Goal: Task Accomplishment & Management: Manage account settings

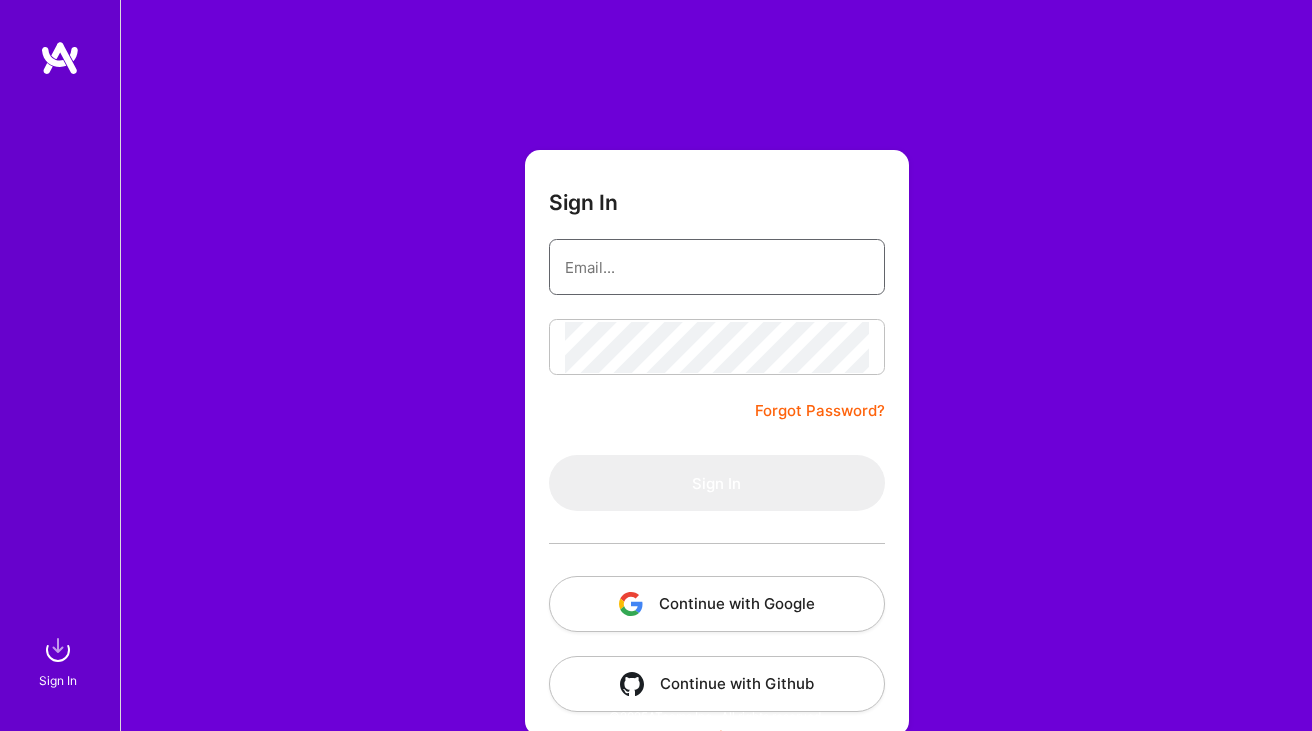
type input "[PERSON_NAME][EMAIL_ADDRESS][DOMAIN_NAME]"
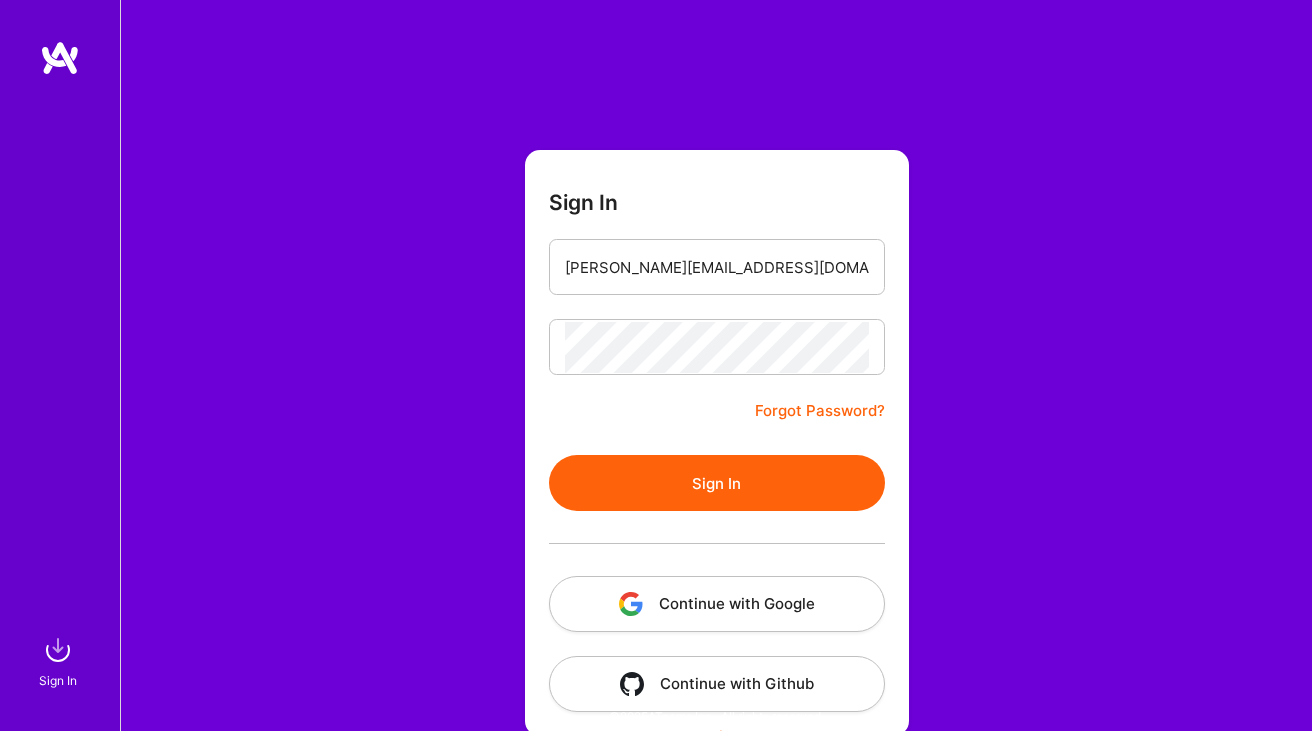
click at [629, 480] on button "Sign In" at bounding box center [717, 483] width 336 height 56
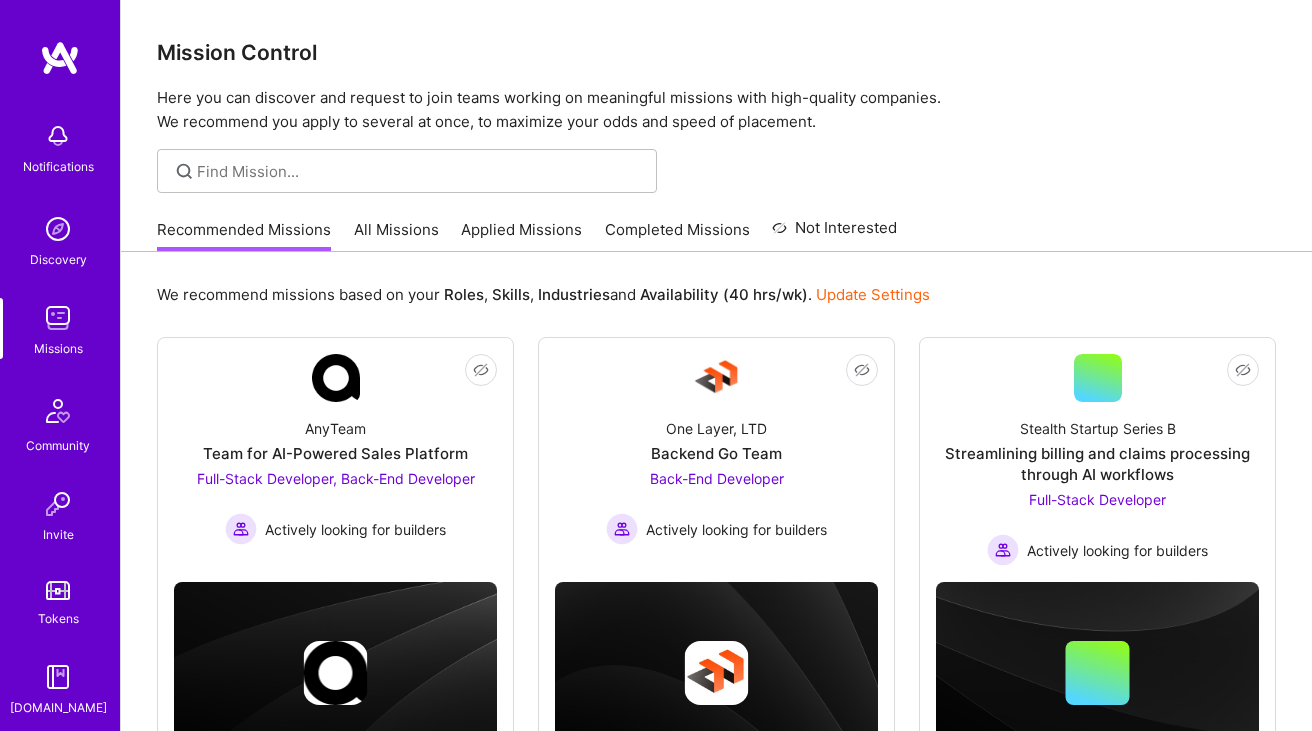
scroll to position [163, 0]
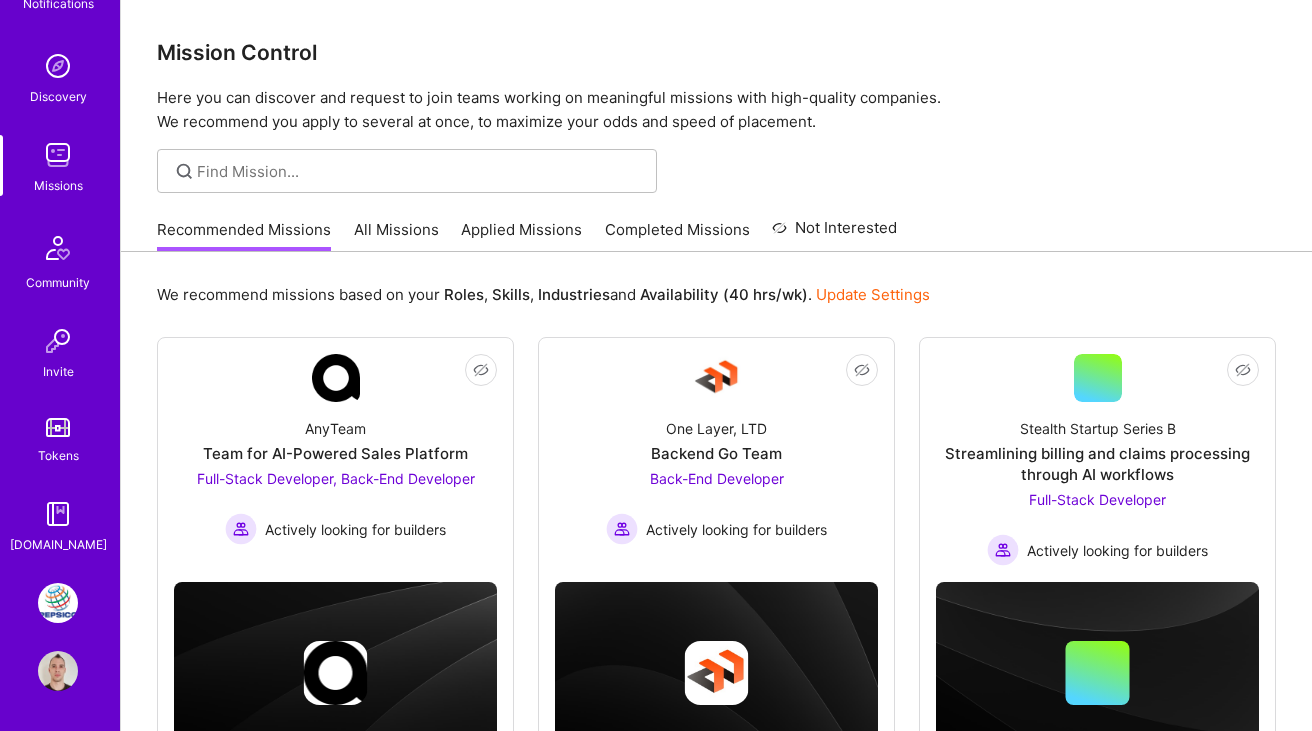
click at [58, 600] on img at bounding box center [58, 603] width 40 height 40
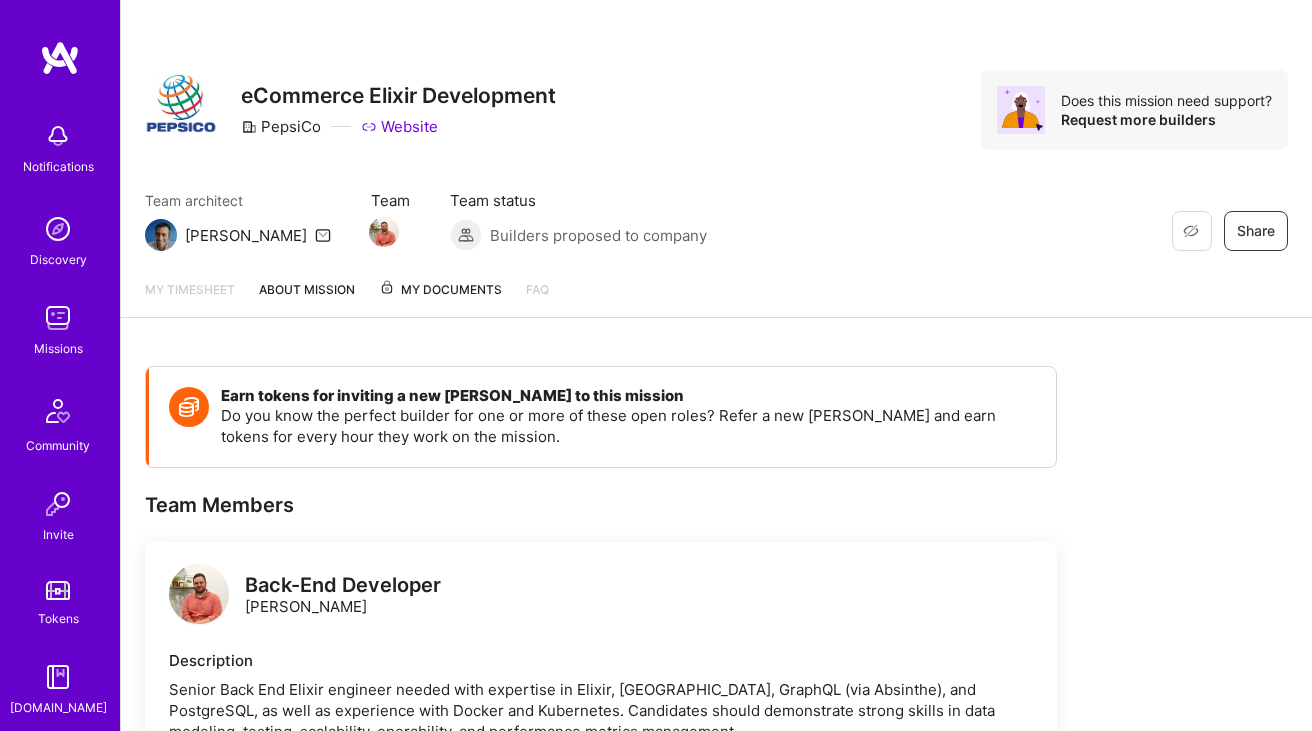
click at [476, 295] on span "My Documents" at bounding box center [440, 290] width 123 height 22
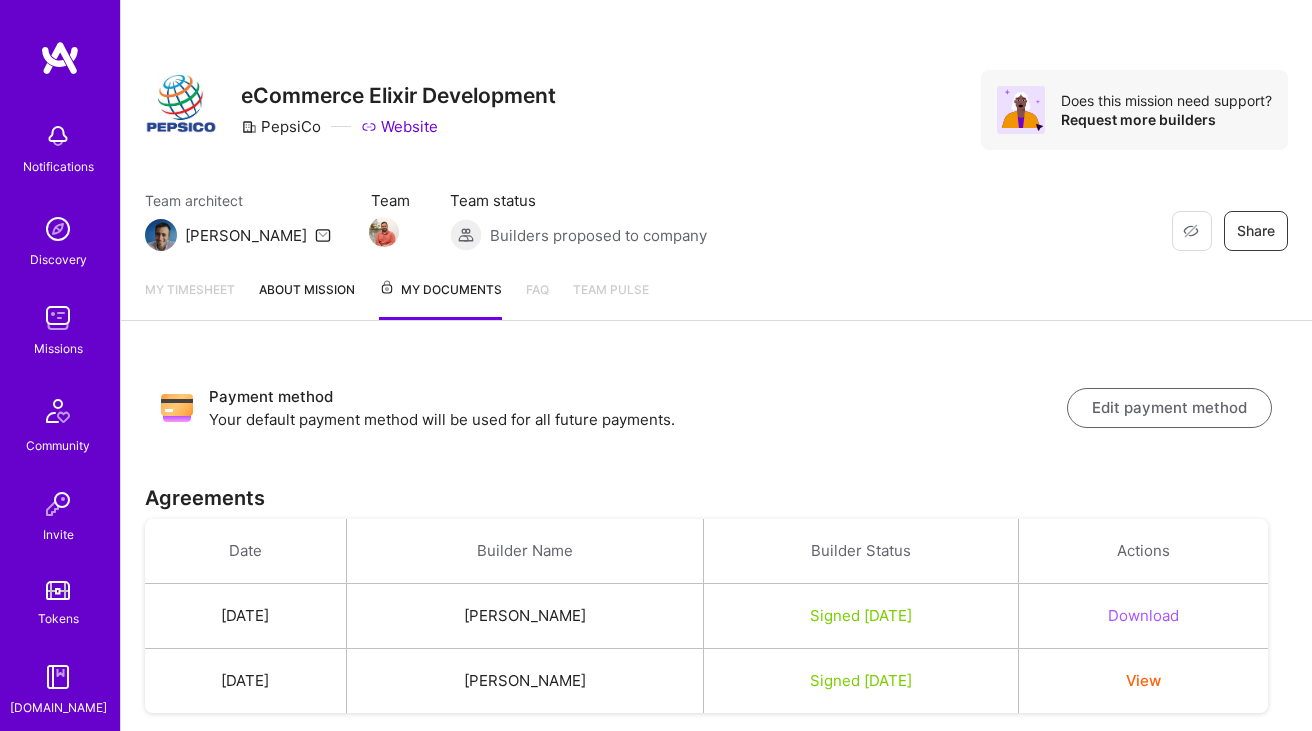
click at [328, 293] on link "About Mission" at bounding box center [307, 299] width 96 height 41
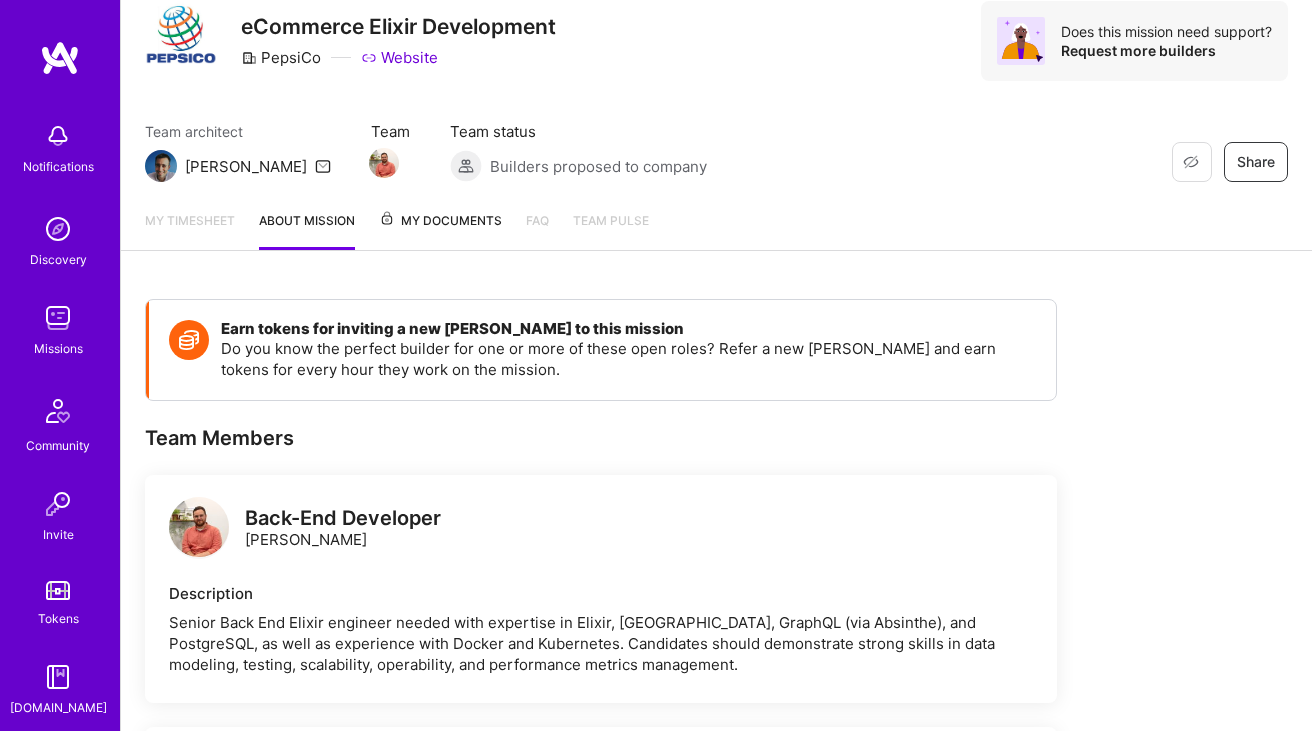
scroll to position [65, 0]
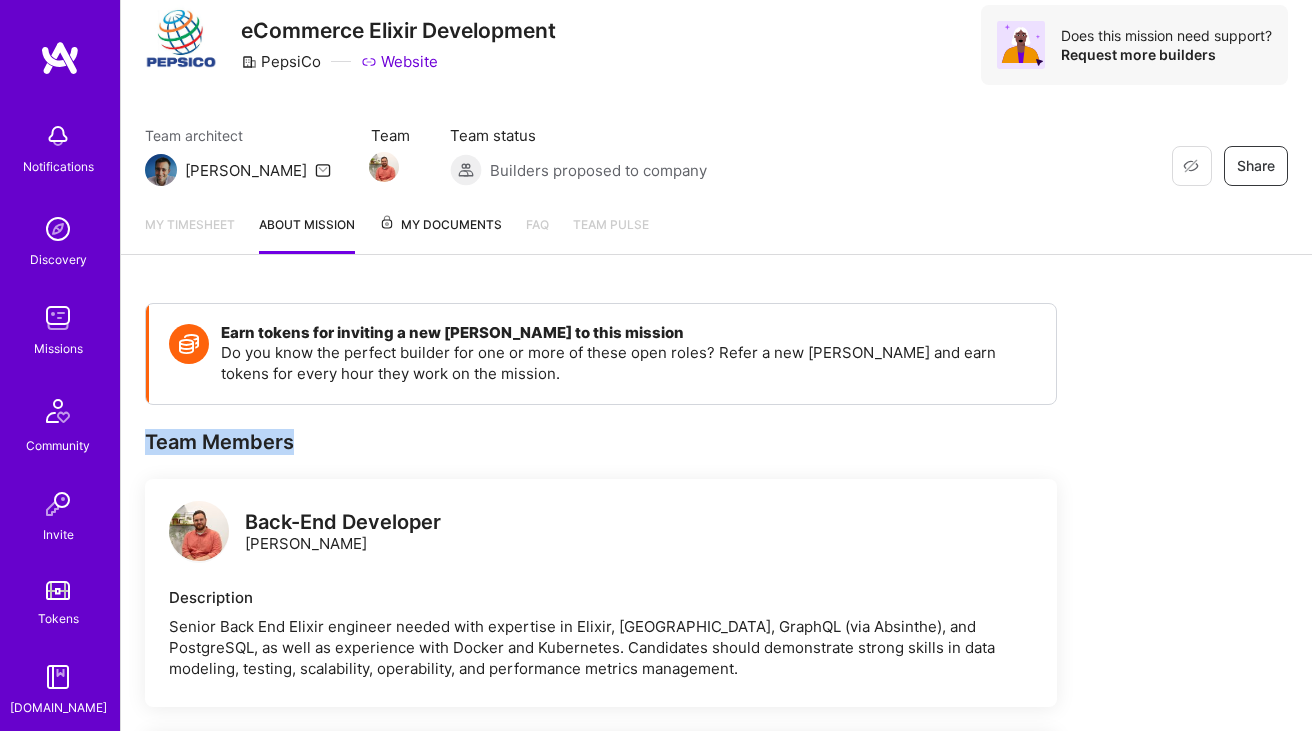
drag, startPoint x: 290, startPoint y: 441, endPoint x: 127, endPoint y: 443, distance: 163.0
click at [364, 425] on div "Earn tokens for inviting a new A.Teamer to this mission Do you know the perfect…" at bounding box center [601, 671] width 912 height 736
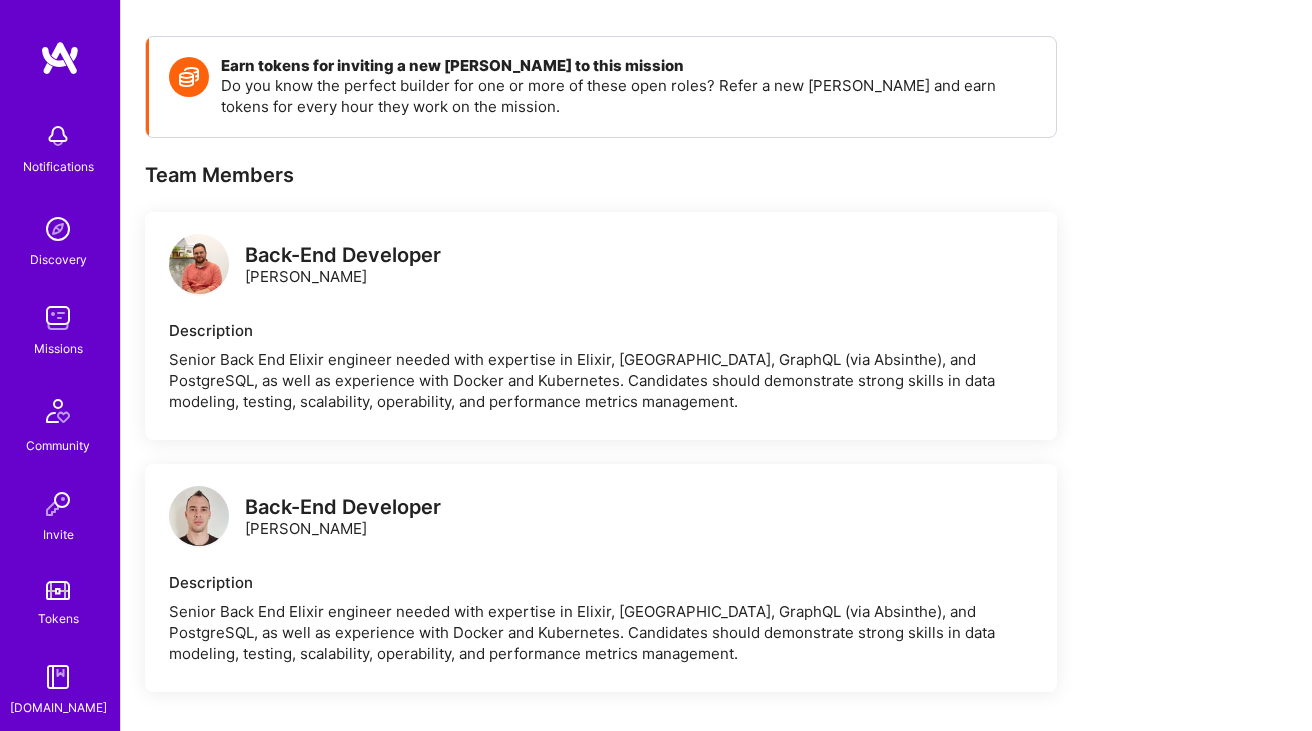
scroll to position [345, 0]
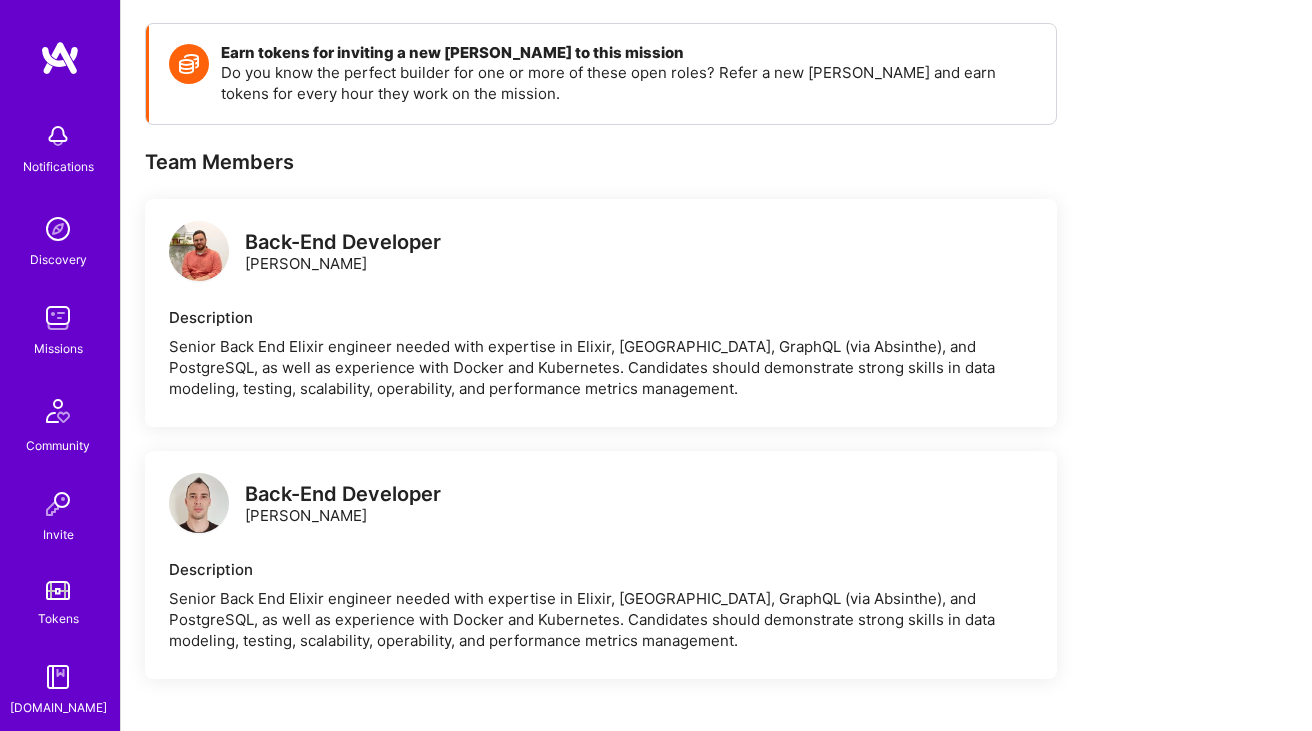
click at [66, 145] on img at bounding box center [58, 136] width 40 height 40
click at [61, 238] on img at bounding box center [58, 229] width 40 height 40
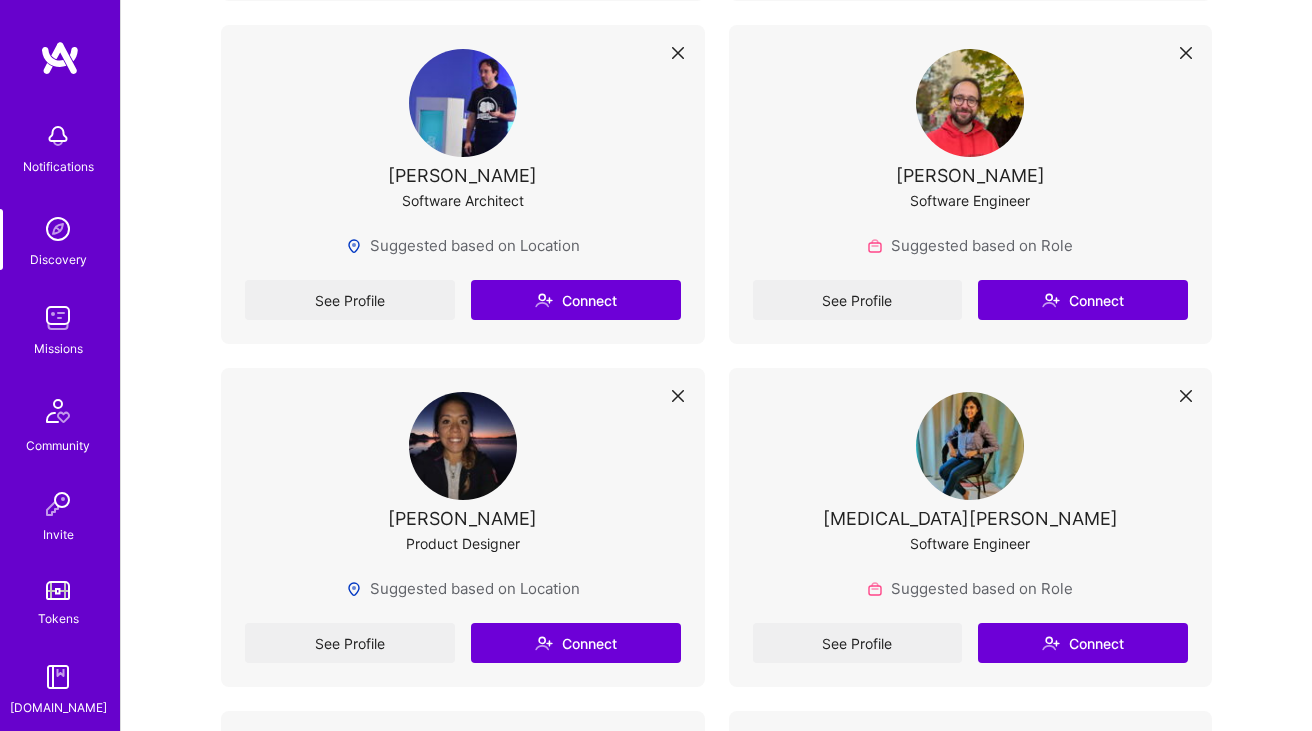
scroll to position [4264, 0]
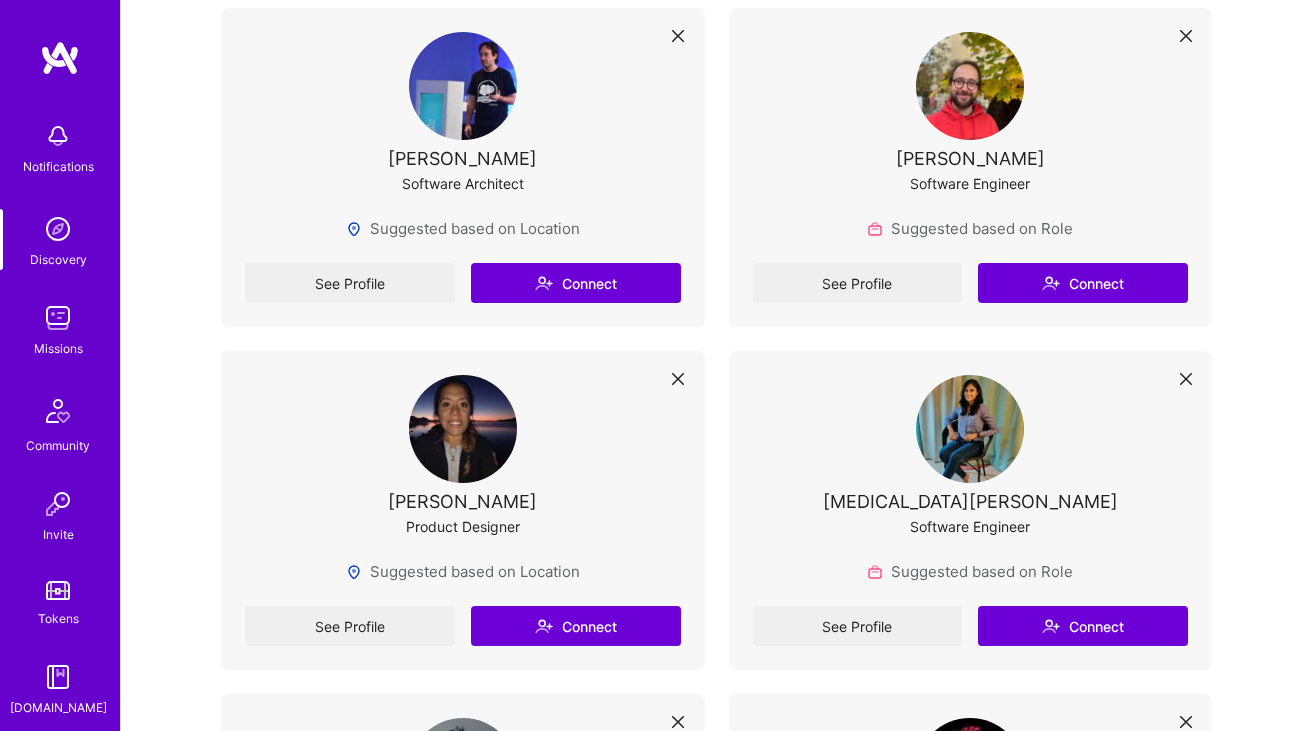
click at [66, 316] on img at bounding box center [58, 318] width 40 height 40
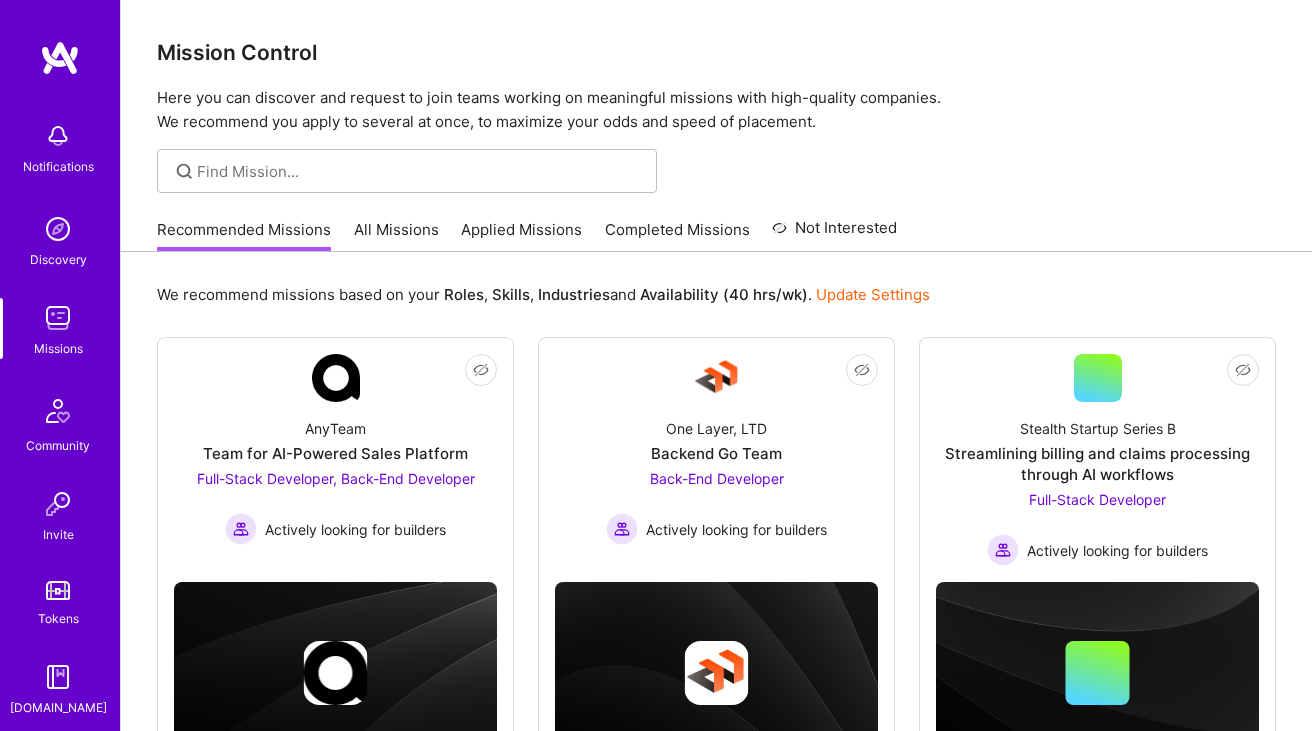
click at [409, 236] on link "All Missions" at bounding box center [396, 235] width 85 height 33
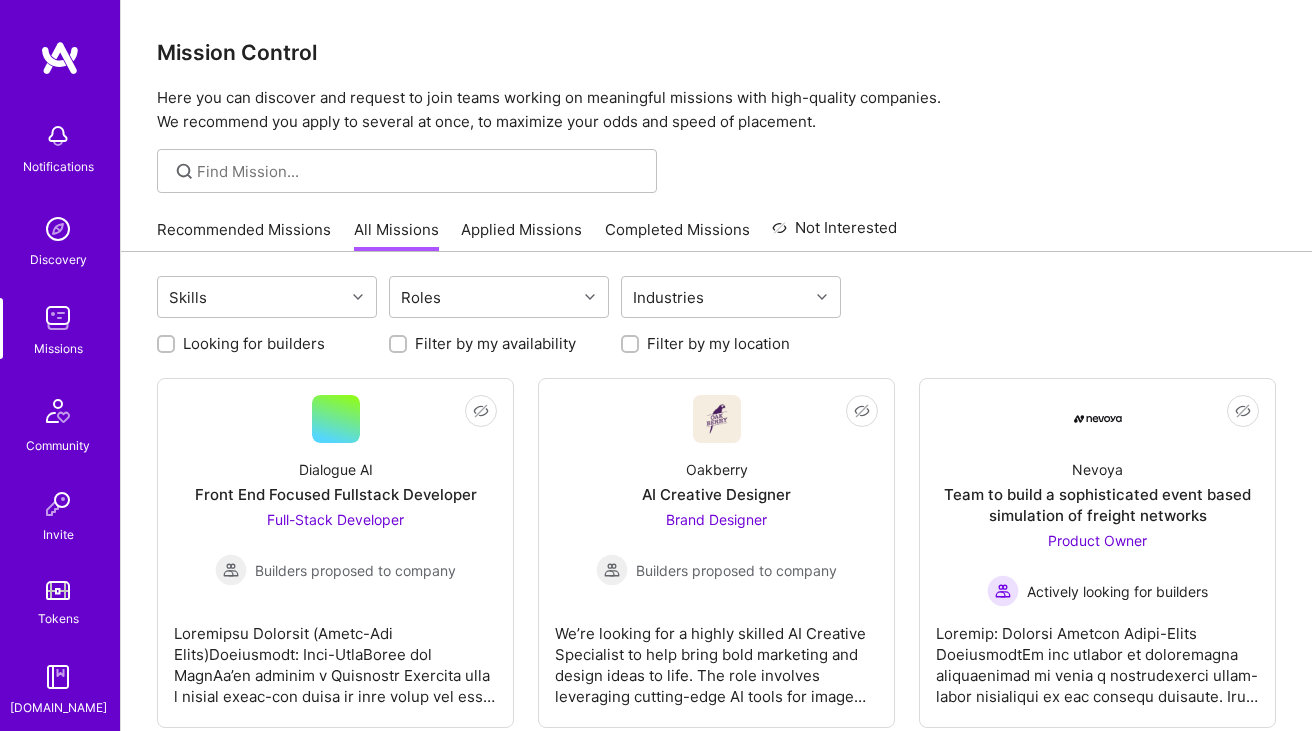
click at [521, 229] on link "Applied Missions" at bounding box center [521, 235] width 121 height 33
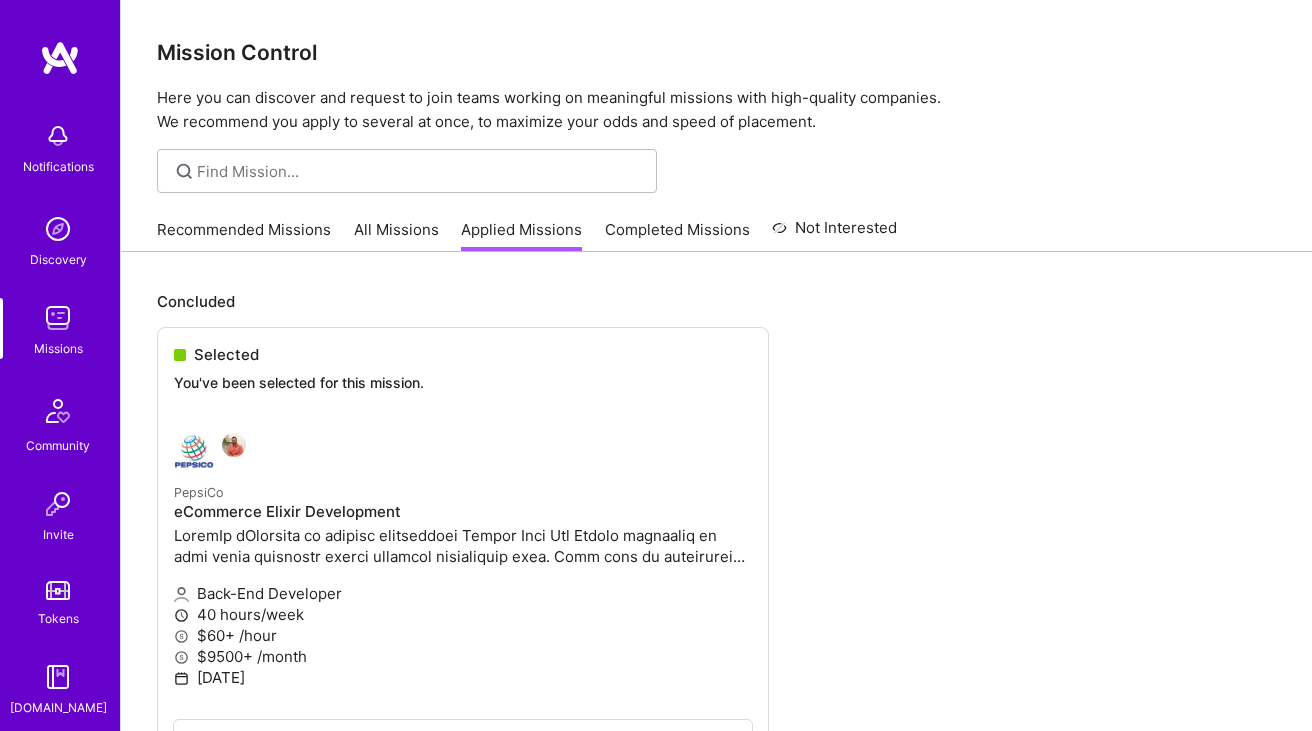
click at [638, 226] on link "Completed Missions" at bounding box center [677, 235] width 145 height 33
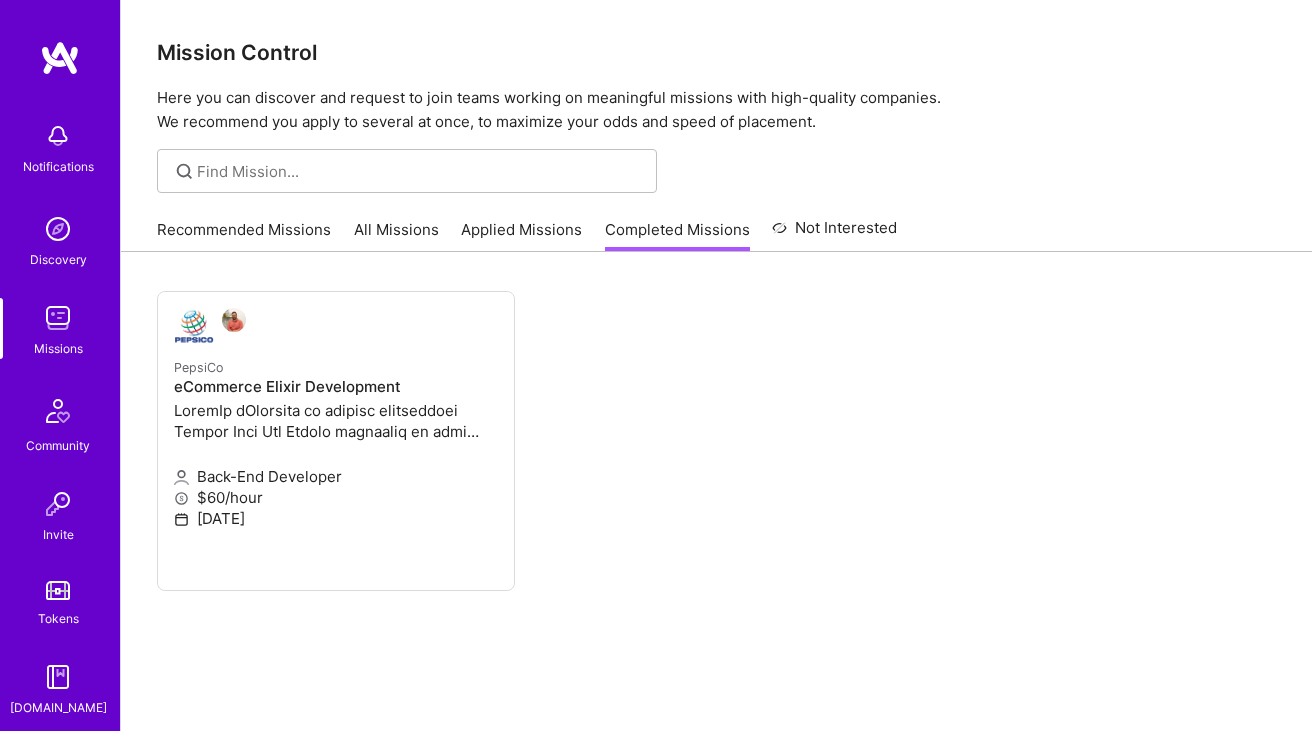
click at [286, 227] on link "Recommended Missions" at bounding box center [244, 235] width 174 height 33
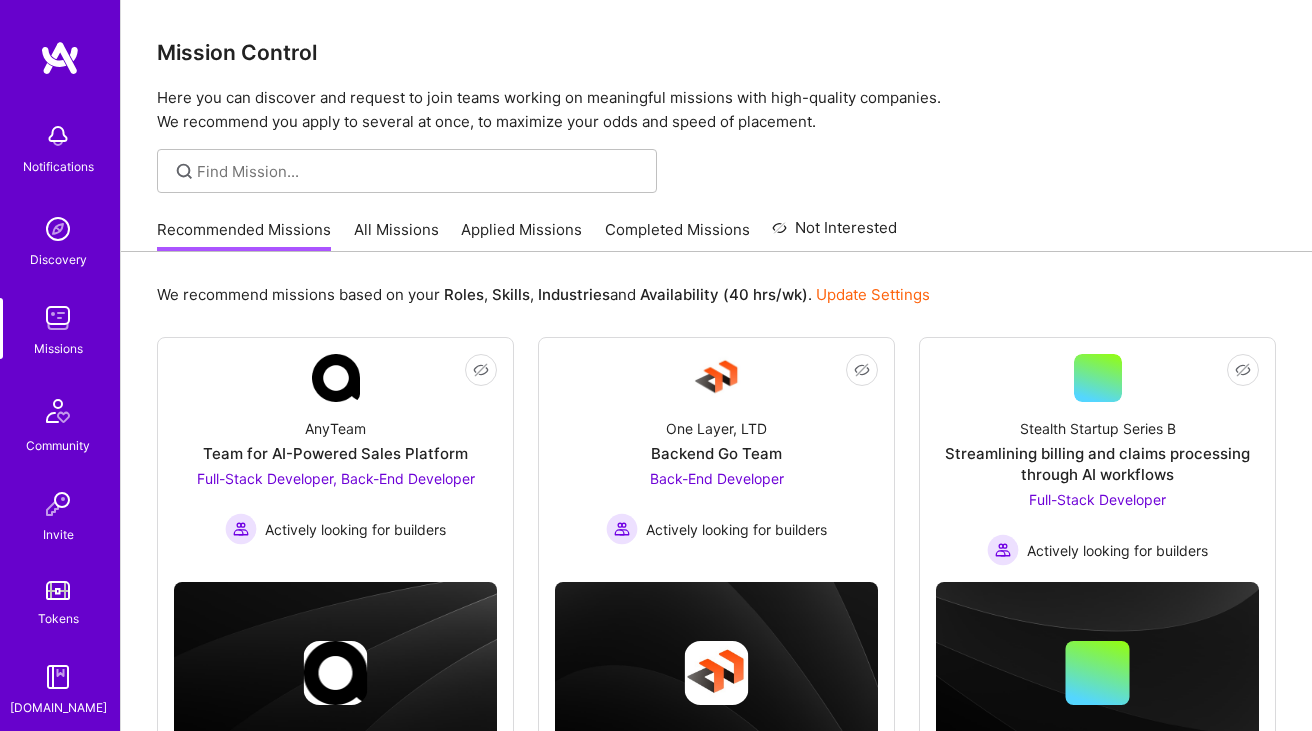
click at [61, 423] on img at bounding box center [58, 411] width 48 height 48
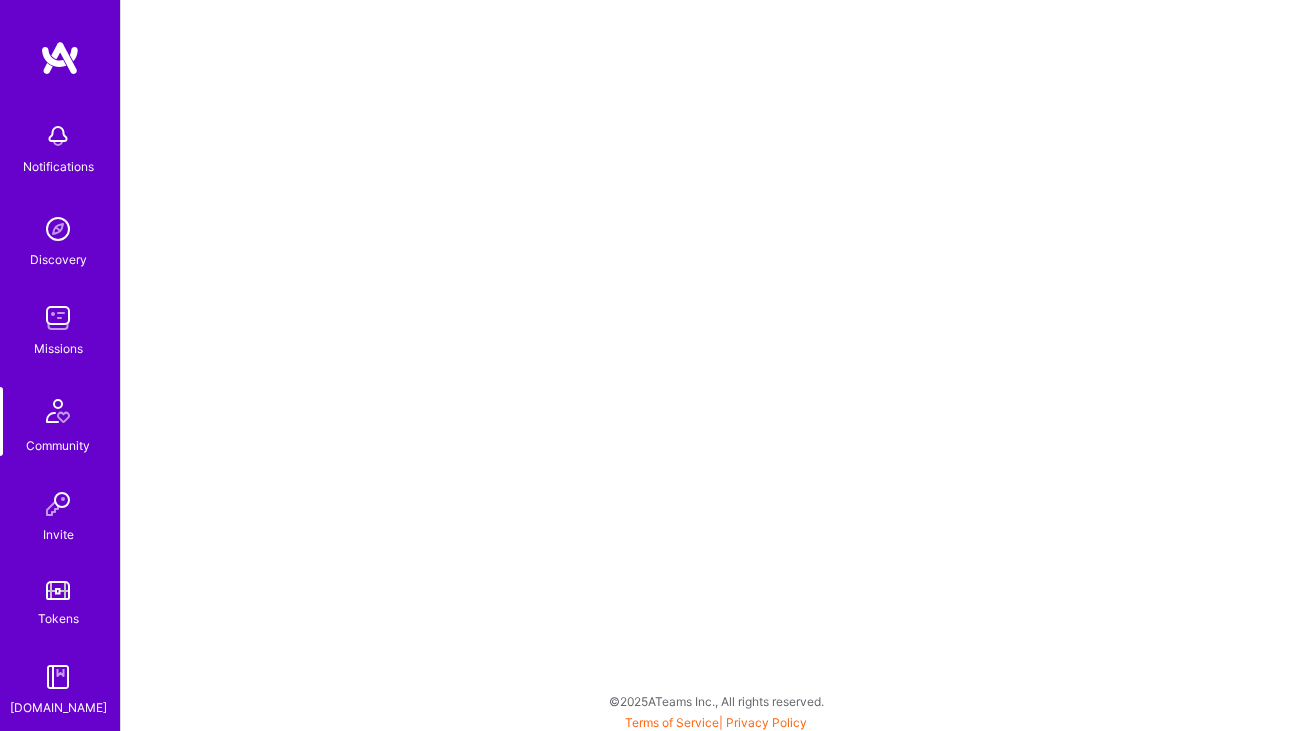
scroll to position [5, 0]
click at [64, 514] on img at bounding box center [58, 504] width 40 height 40
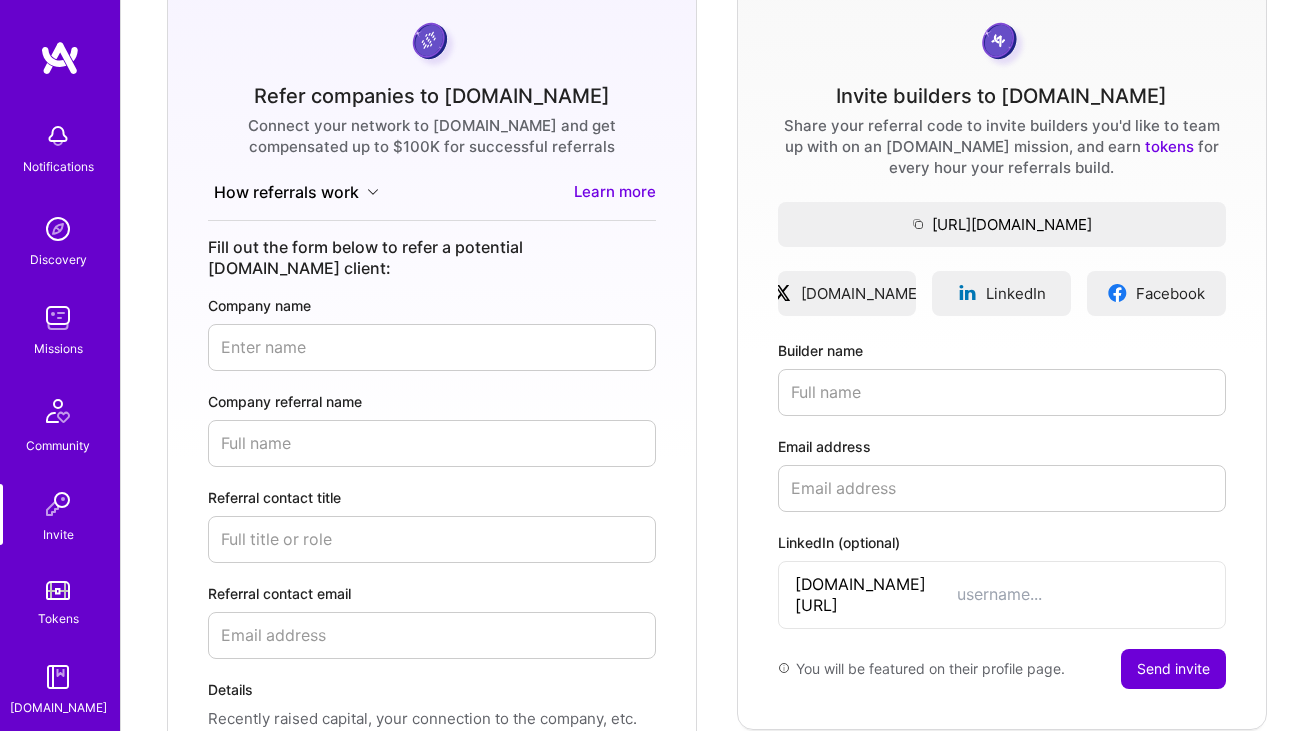
scroll to position [178, 0]
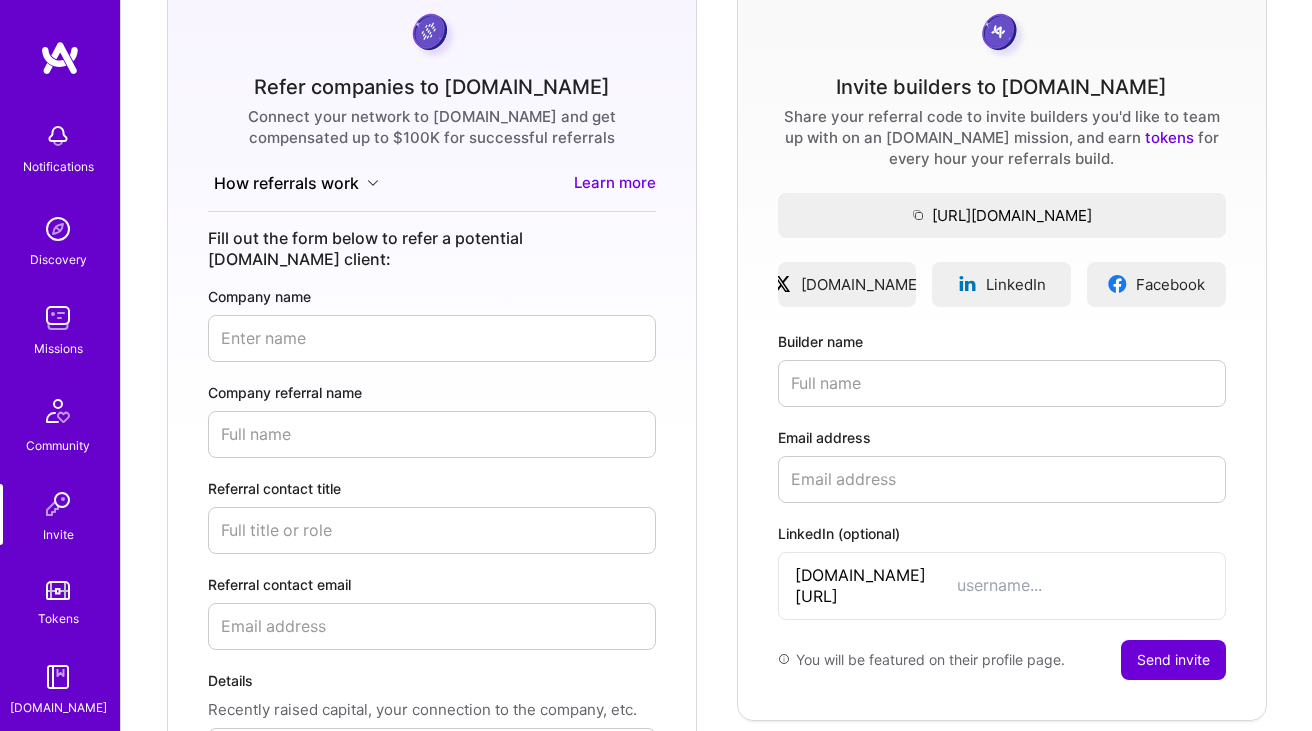
click at [68, 594] on img at bounding box center [58, 590] width 24 height 19
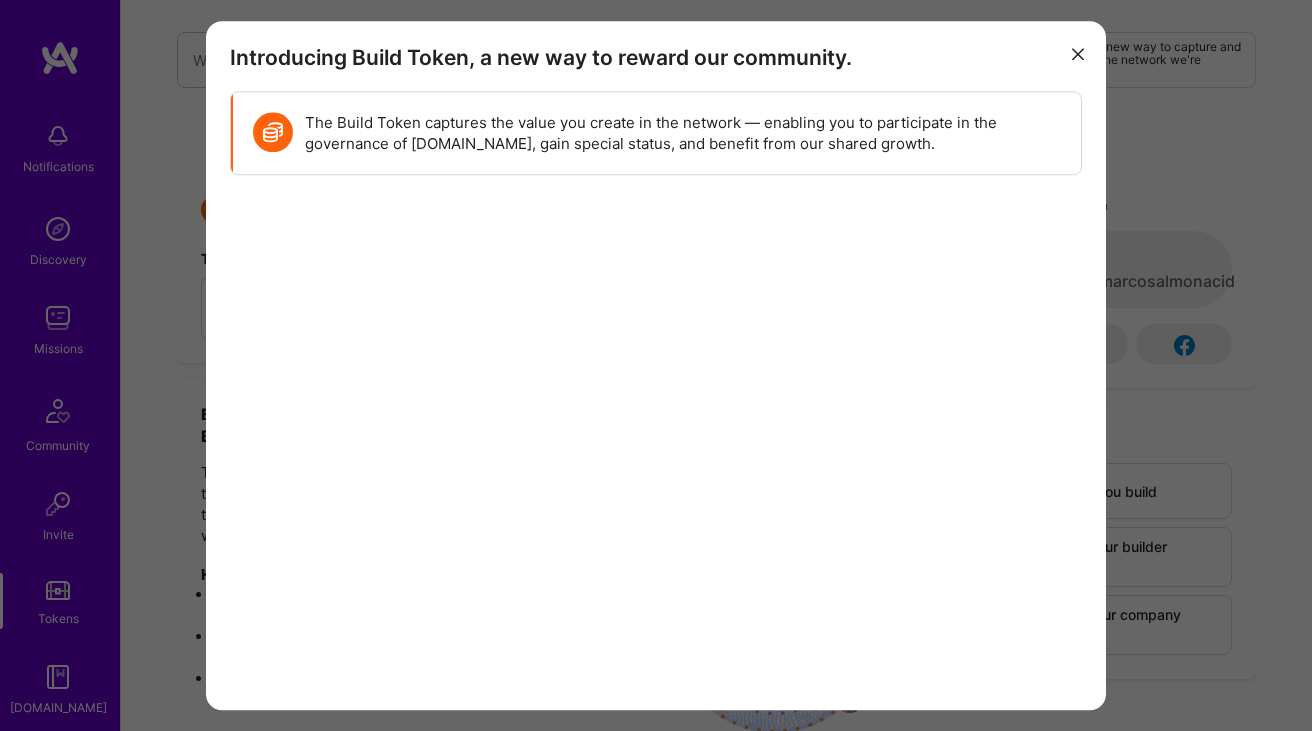
click at [1076, 52] on icon "modal" at bounding box center [1078, 55] width 12 height 12
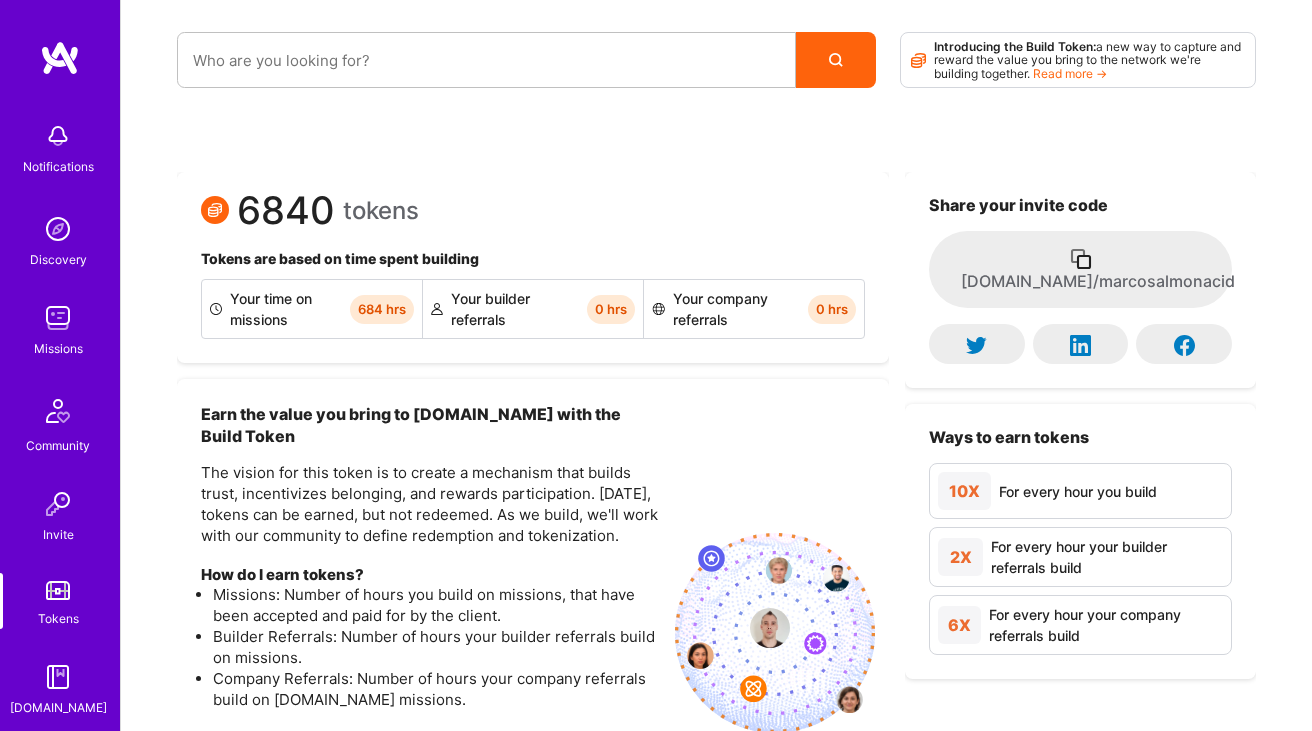
click at [70, 657] on img at bounding box center [58, 677] width 40 height 40
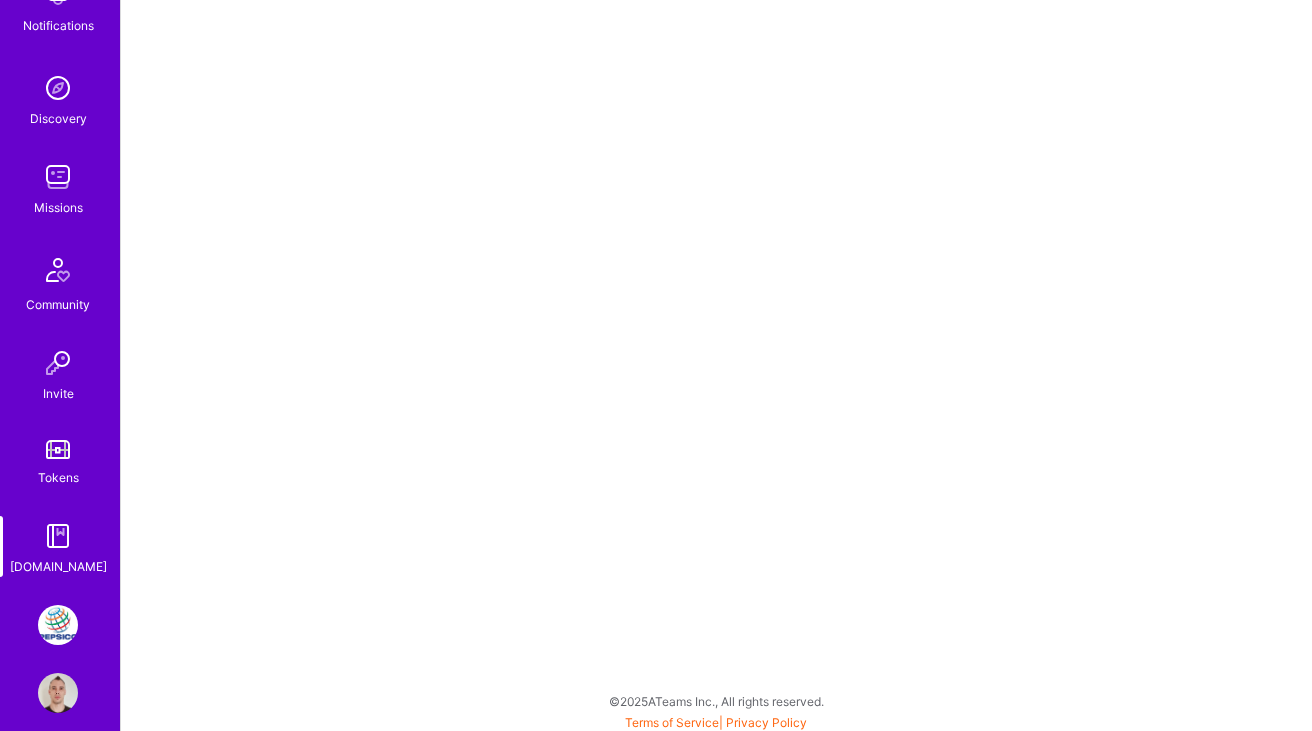
scroll to position [163, 0]
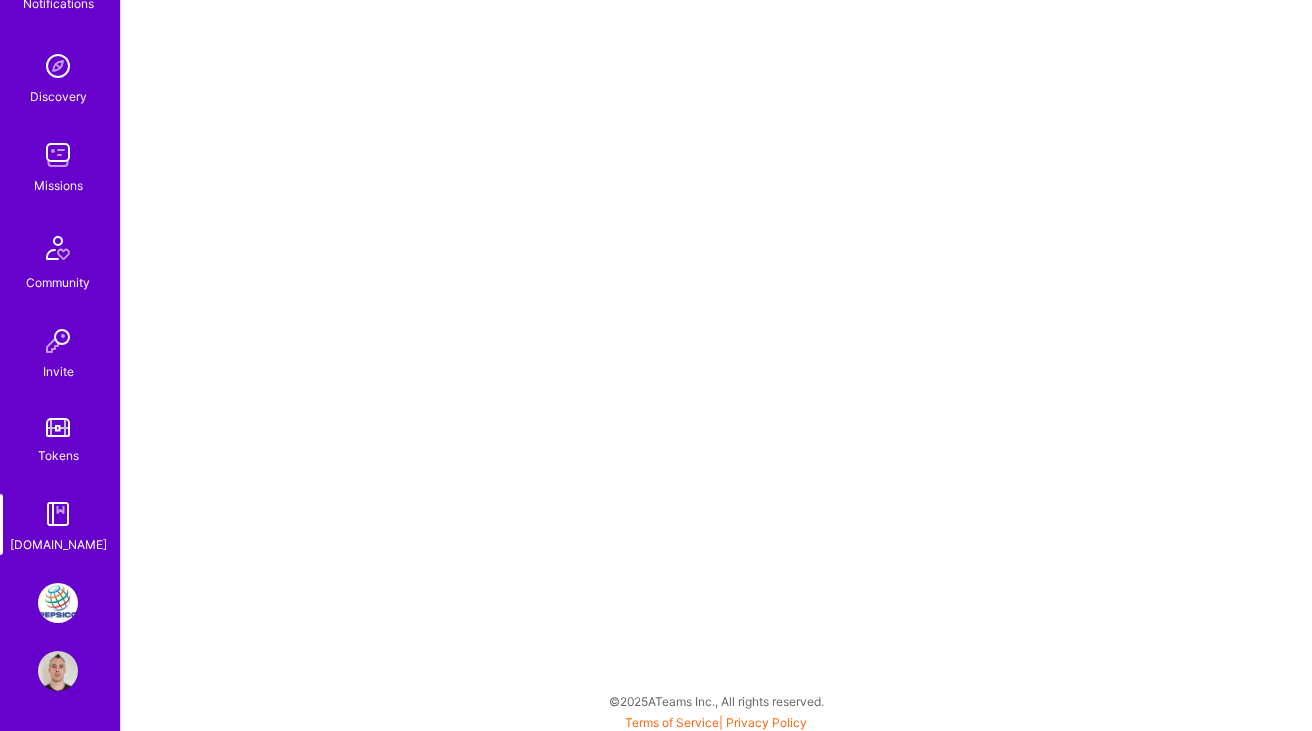
click at [63, 679] on img at bounding box center [58, 671] width 40 height 40
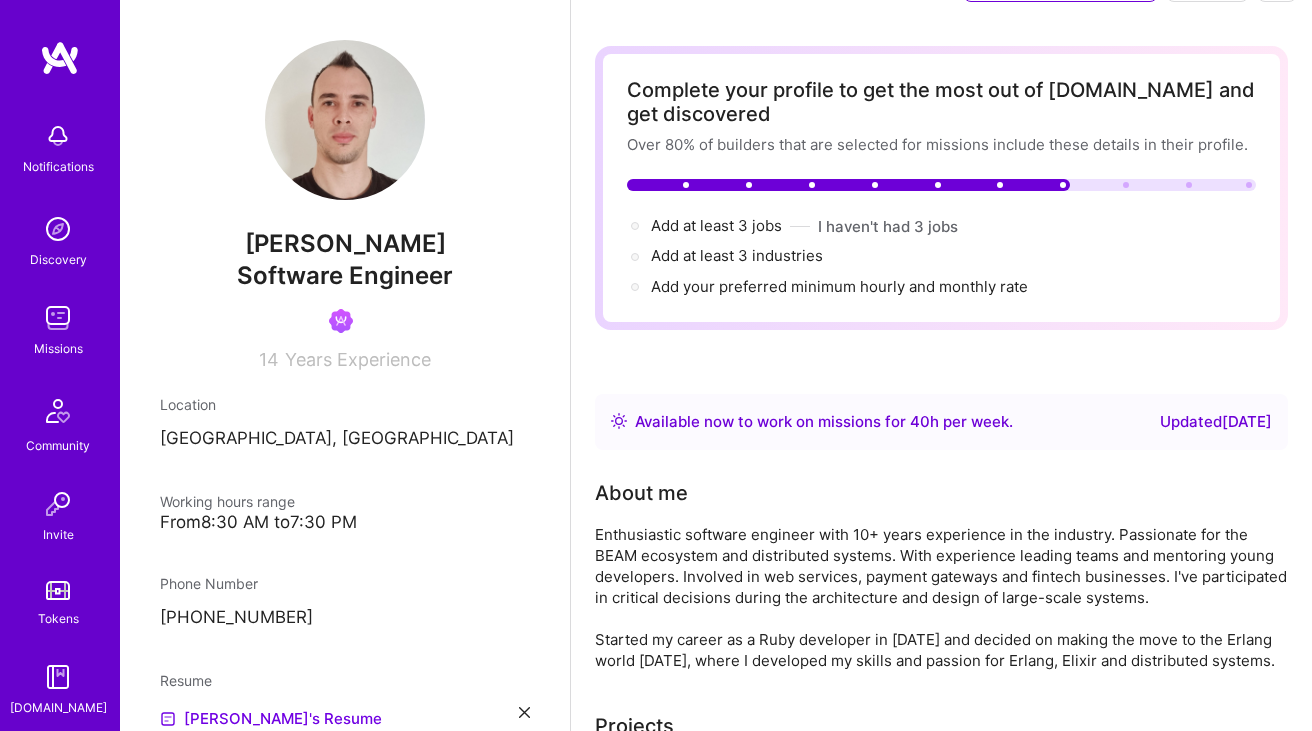
scroll to position [65, 0]
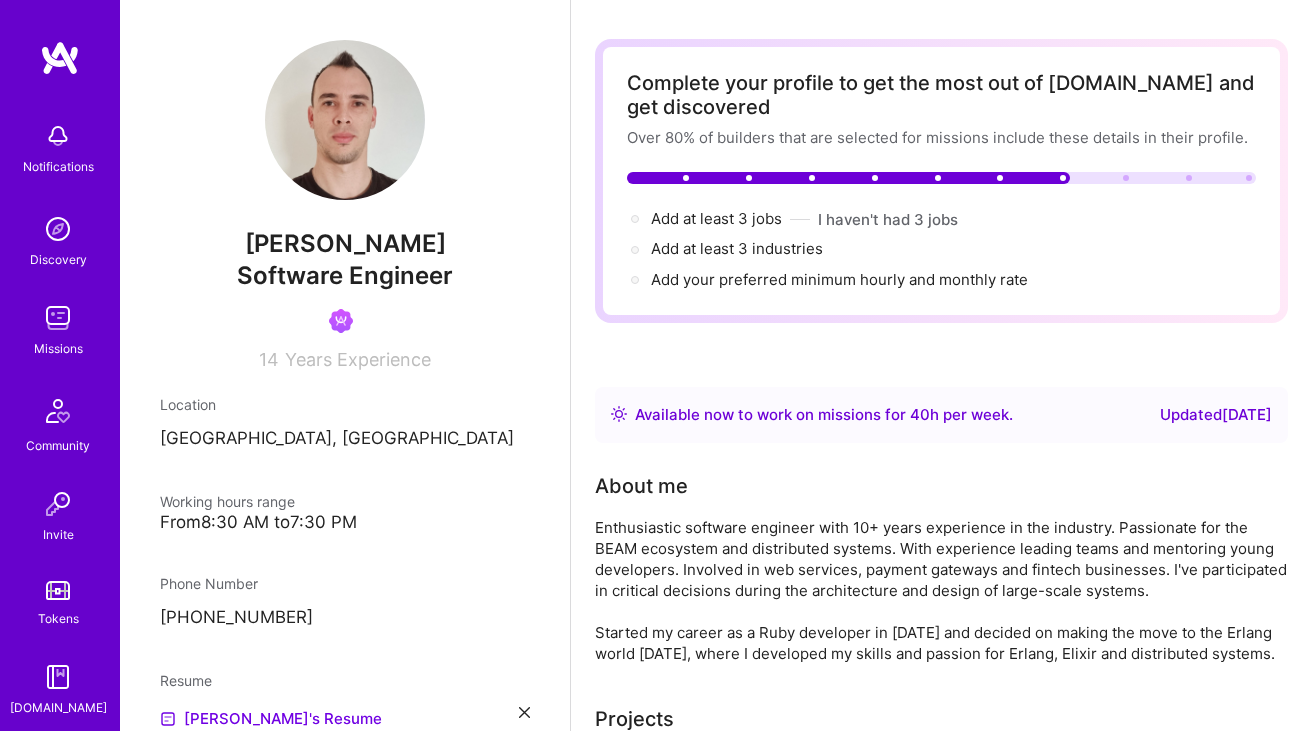
click at [618, 415] on img at bounding box center [619, 414] width 16 height 16
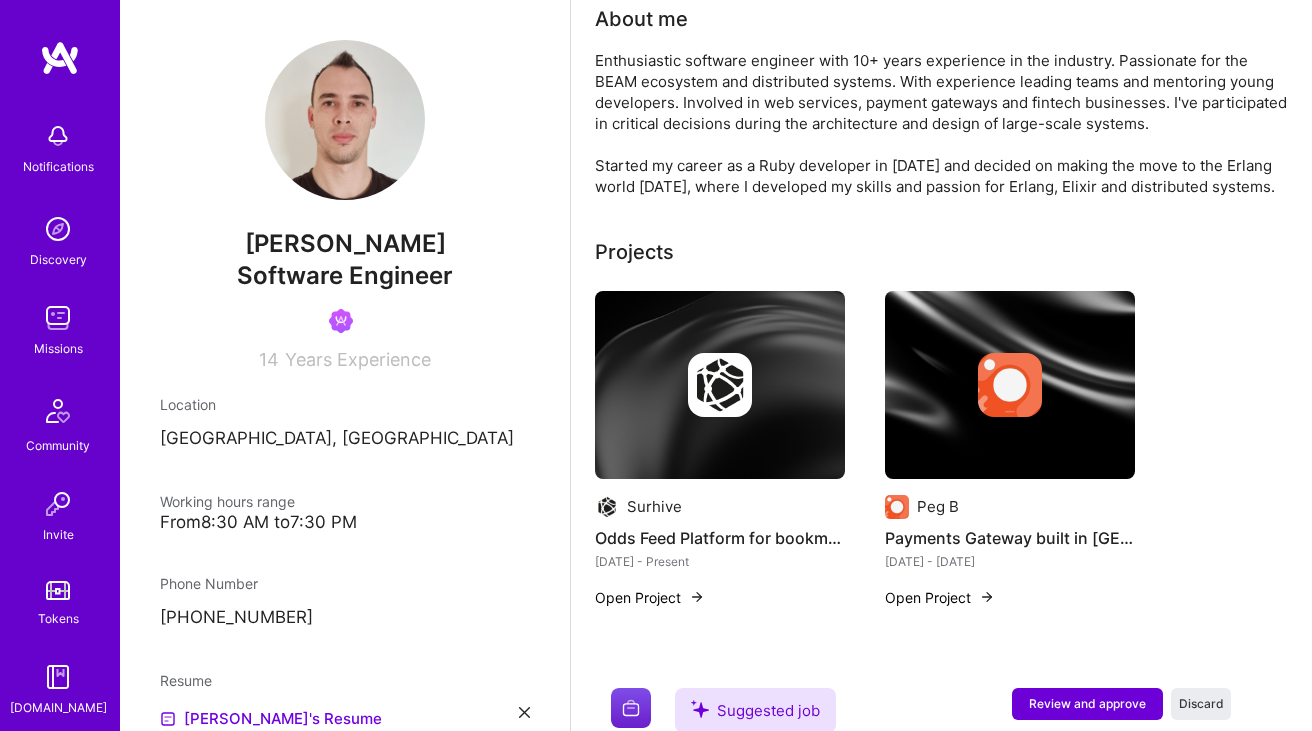
scroll to position [0, 0]
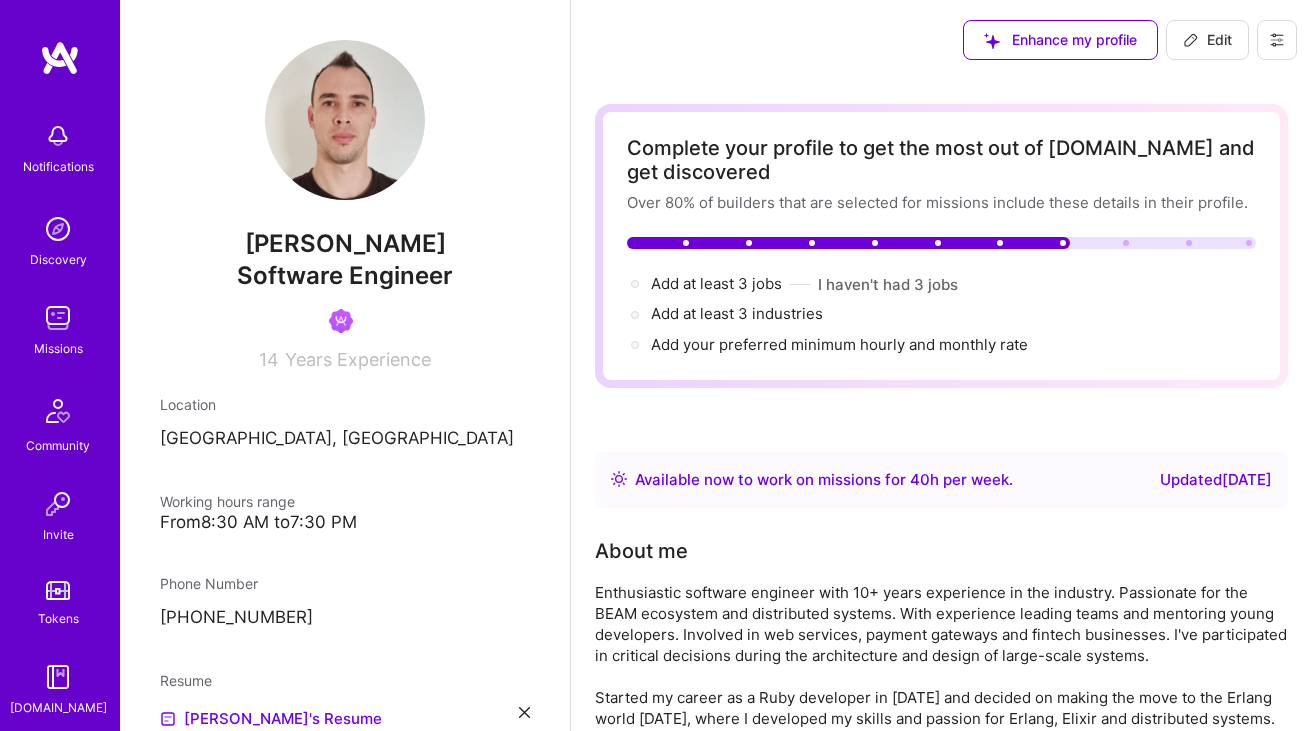
click at [1277, 46] on icon at bounding box center [1277, 40] width 16 height 16
click at [1206, 130] on button "Payment method" at bounding box center [1222, 136] width 150 height 51
click at [1271, 53] on button at bounding box center [1277, 40] width 40 height 40
click at [1221, 138] on button "Payment method" at bounding box center [1222, 136] width 150 height 51
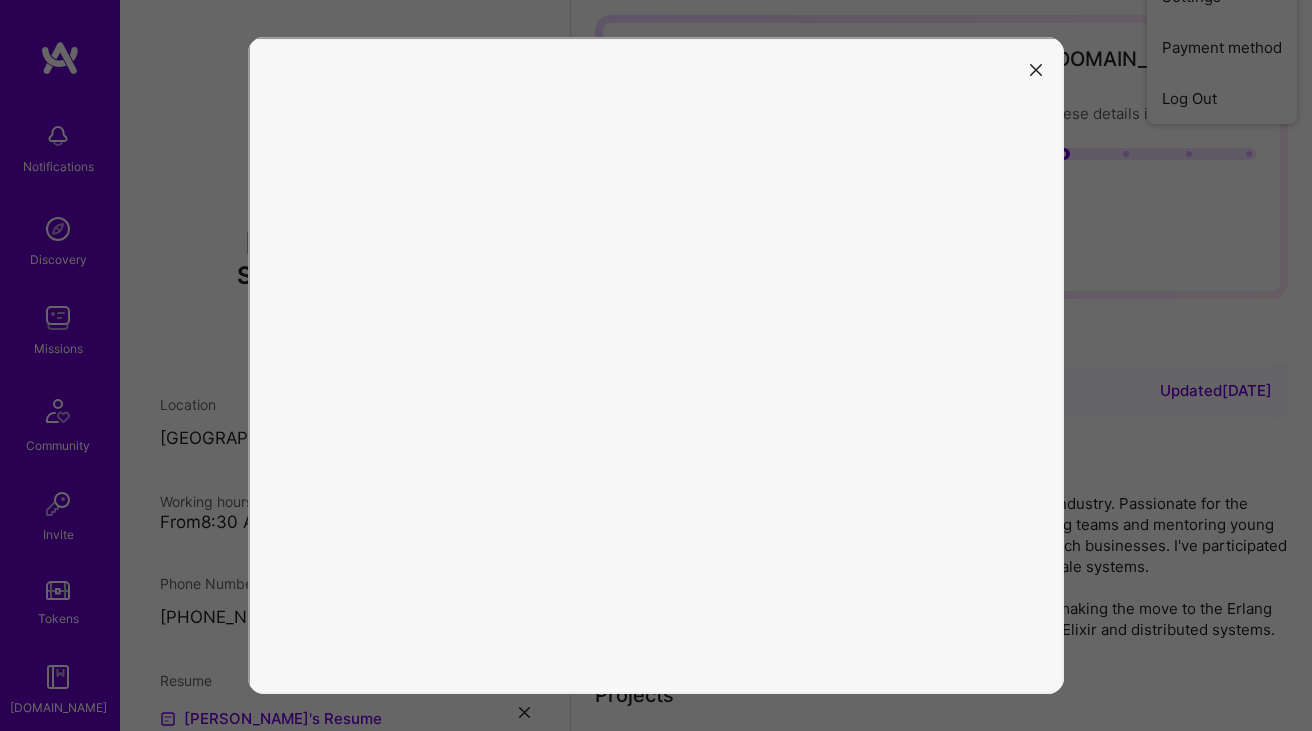
scroll to position [101, 0]
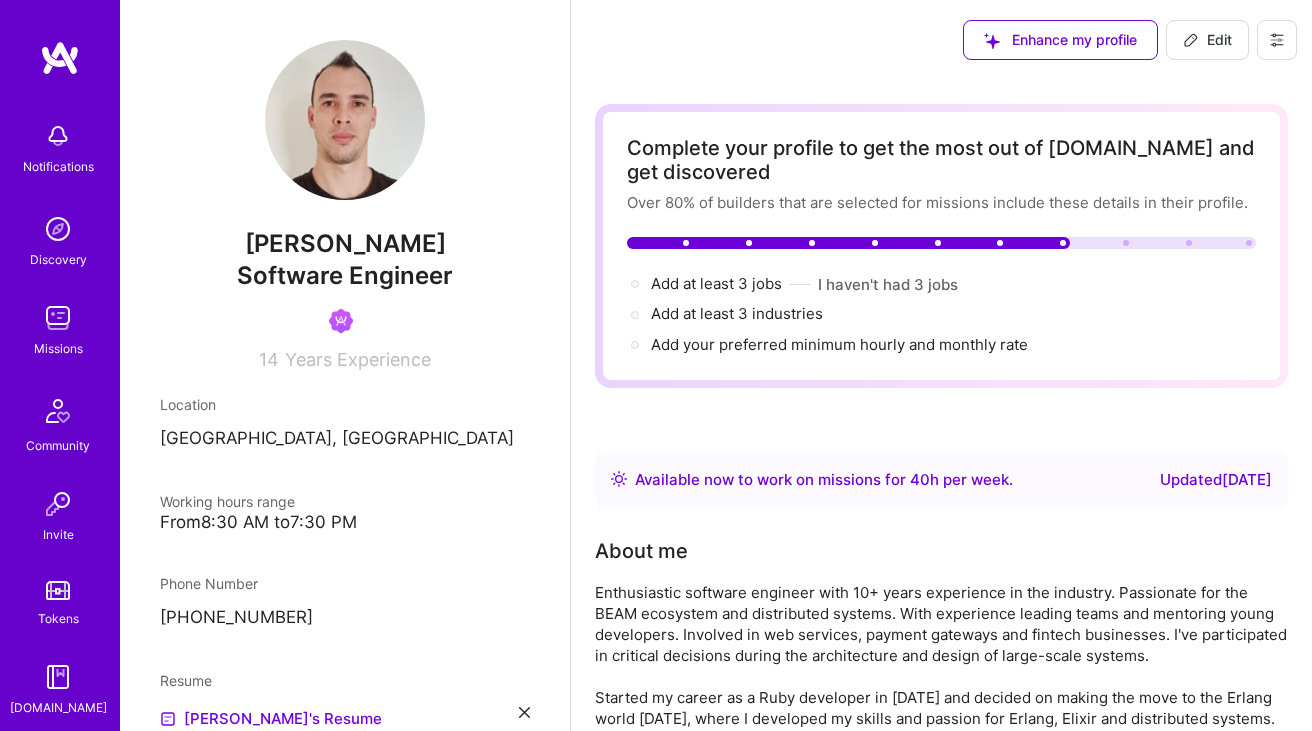
click at [1210, 49] on span "Edit" at bounding box center [1207, 40] width 49 height 20
select select "AR"
select select "Right Now"
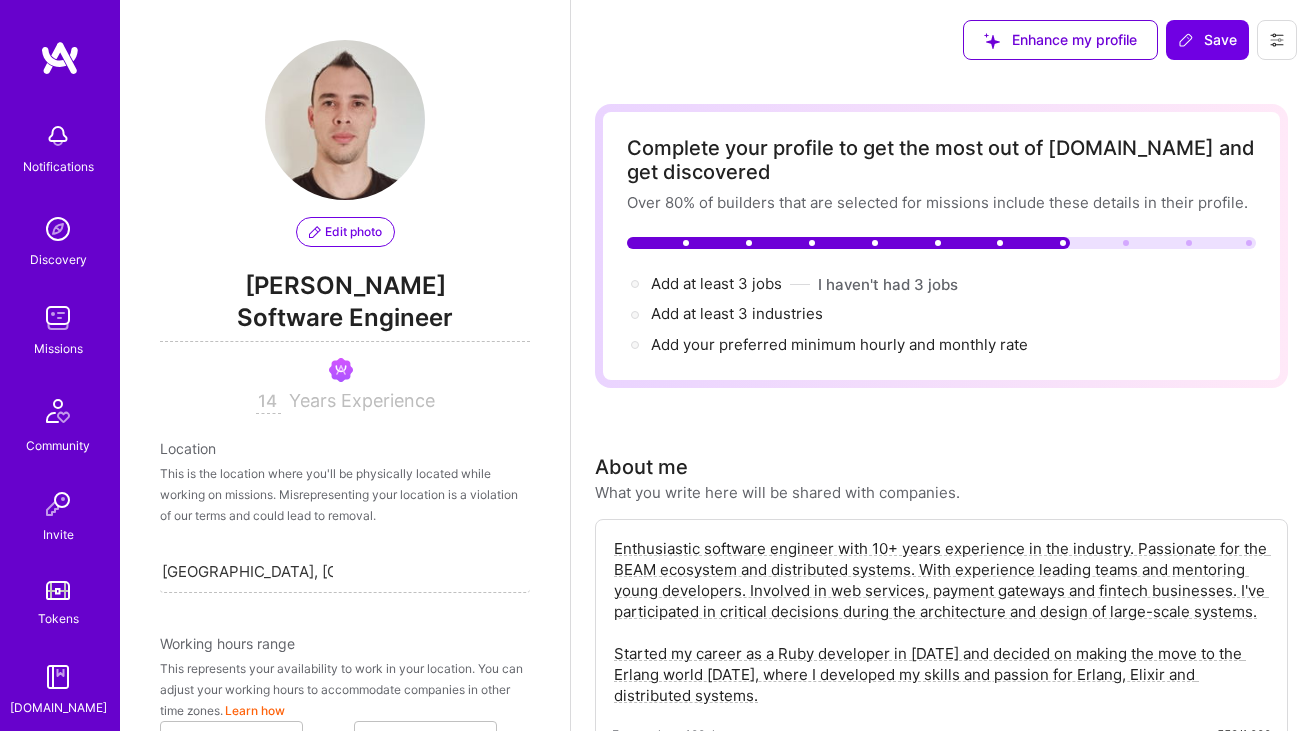
click at [1282, 28] on button at bounding box center [1277, 40] width 40 height 40
click at [1229, 86] on button "Settings" at bounding box center [1222, 85] width 150 height 51
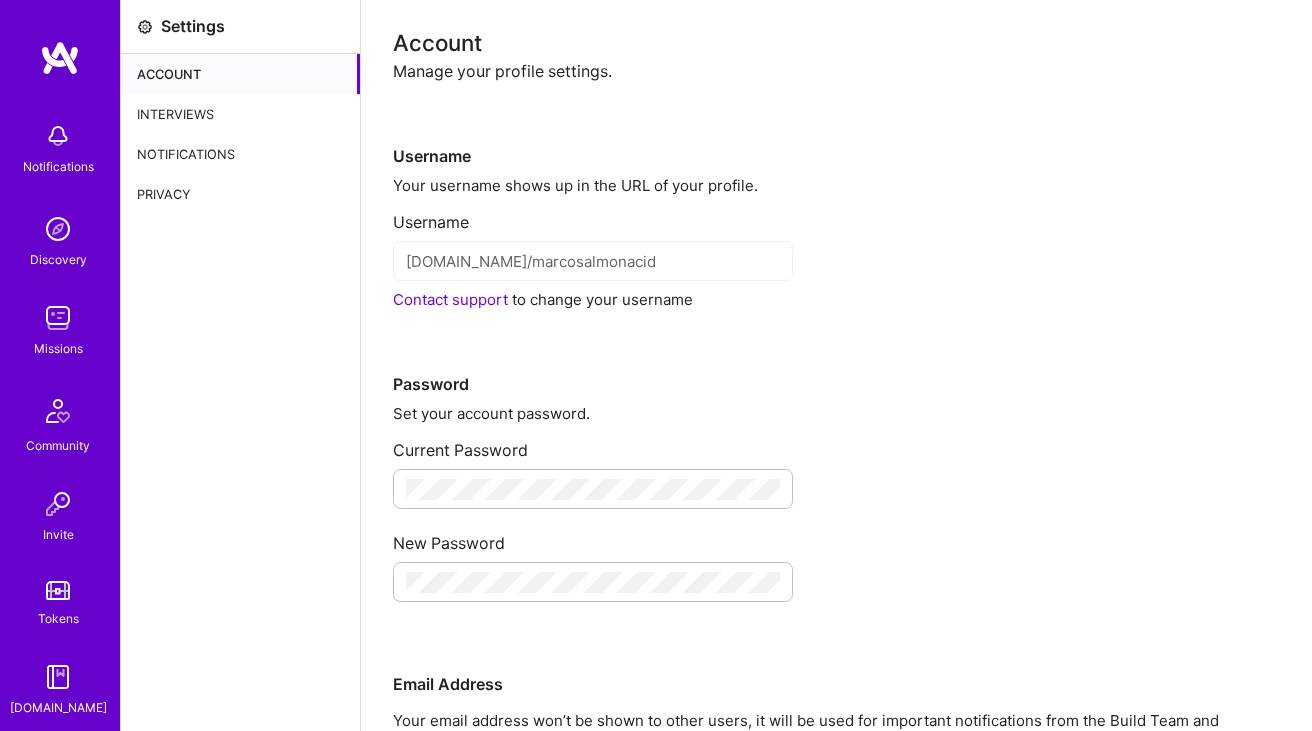
click at [204, 112] on div "Interviews" at bounding box center [240, 114] width 239 height 40
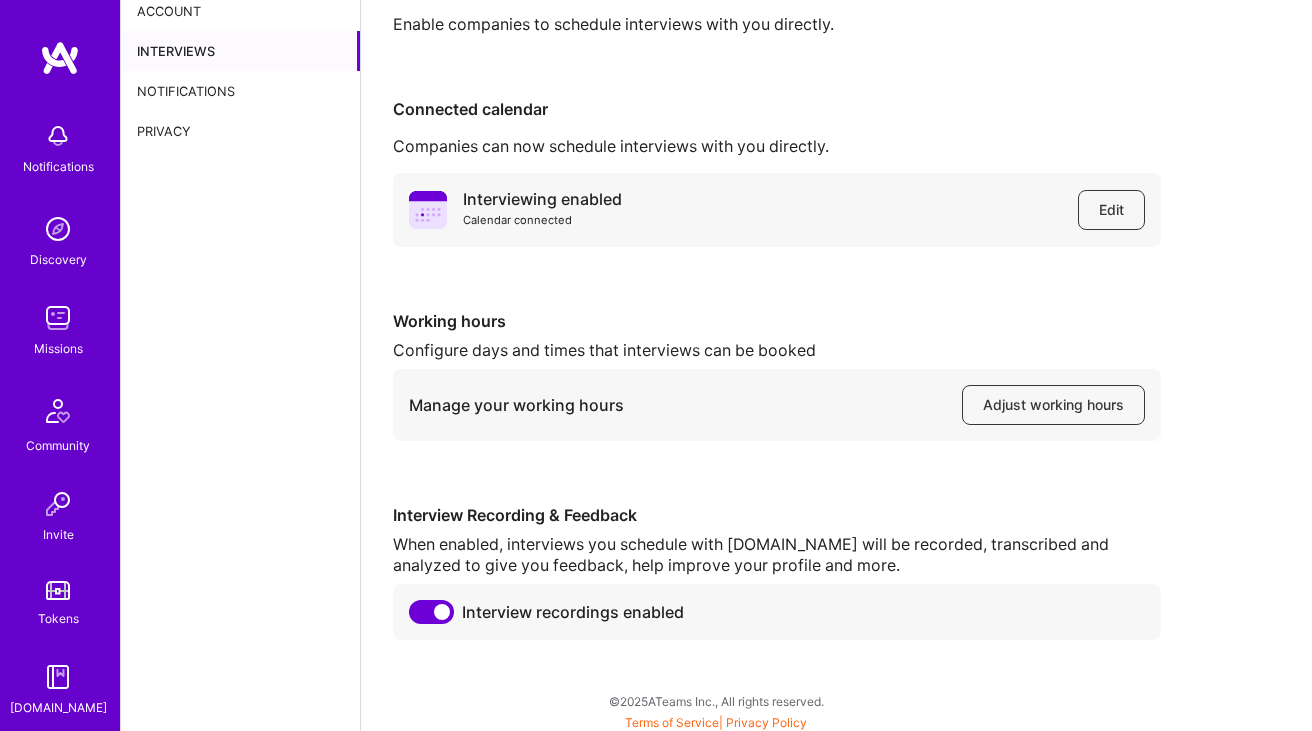
scroll to position [68, 0]
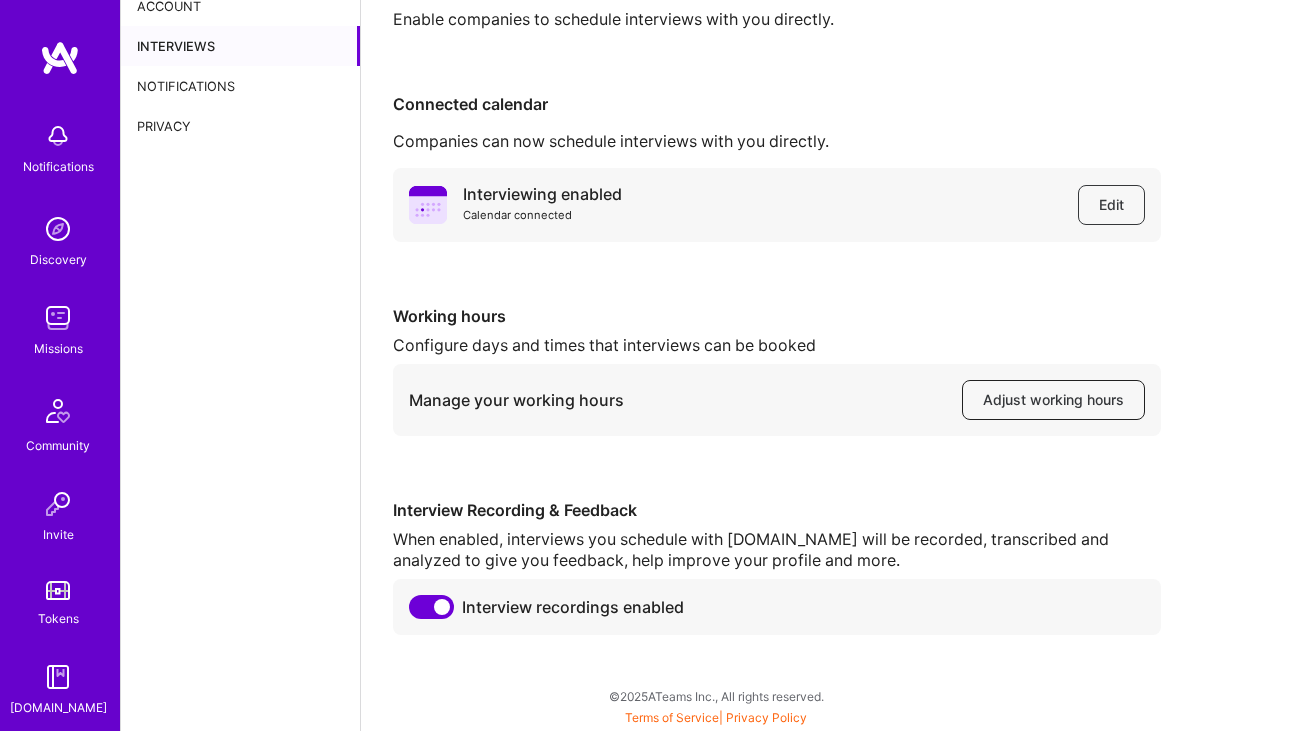
click at [1005, 396] on span "Adjust working hours" at bounding box center [1053, 400] width 141 height 20
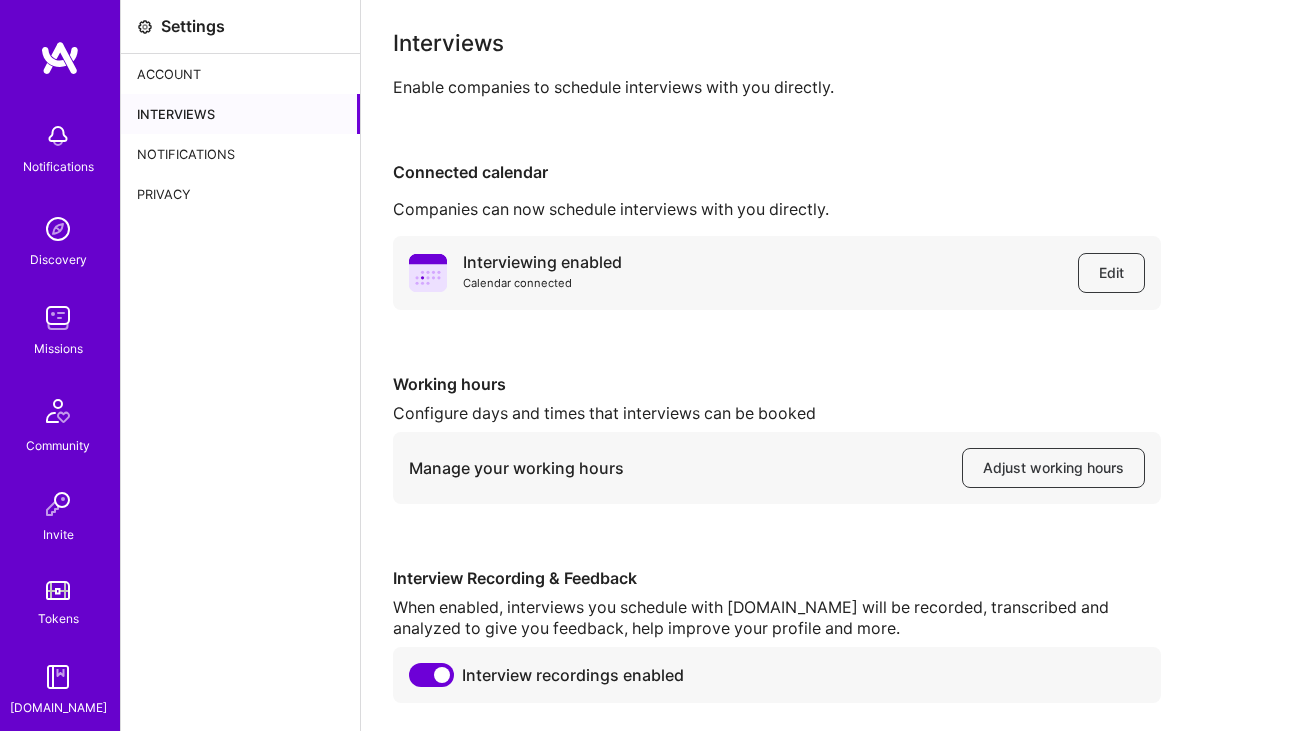
click at [182, 154] on div "Notifications" at bounding box center [240, 154] width 239 height 40
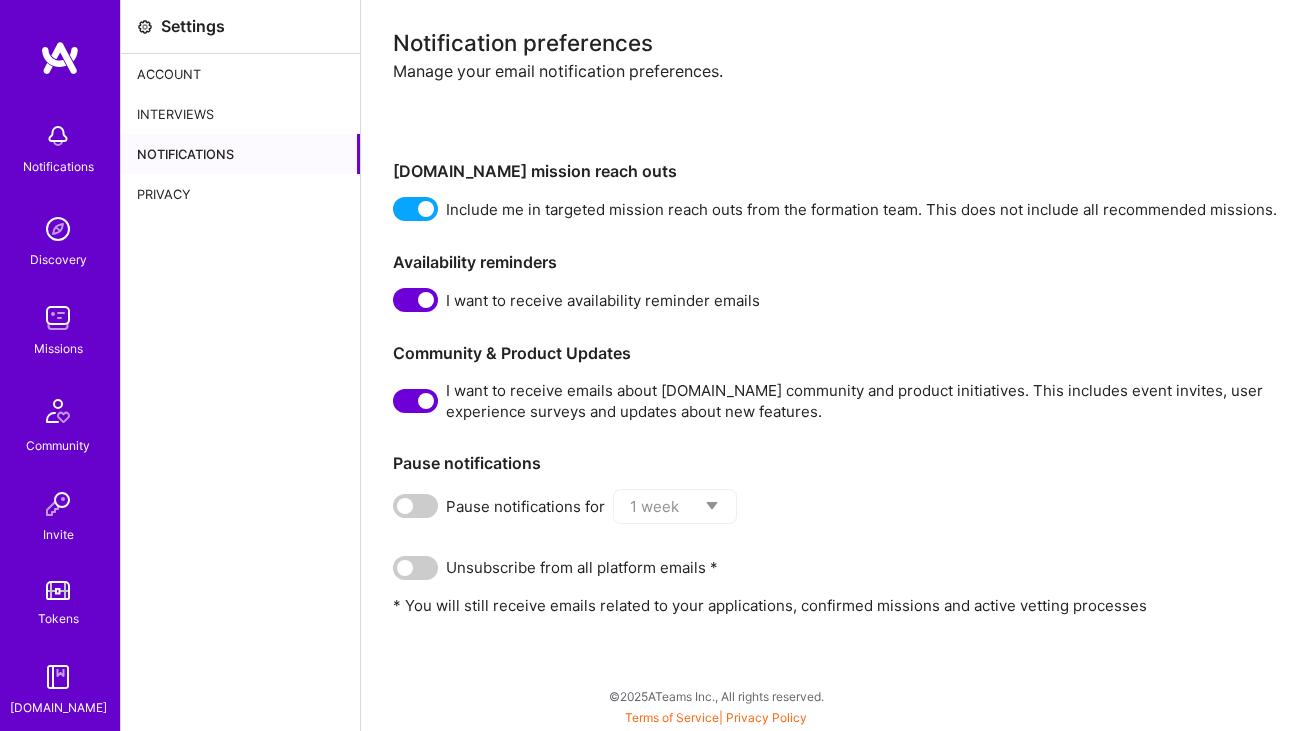
click at [187, 199] on div "Privacy" at bounding box center [240, 194] width 239 height 40
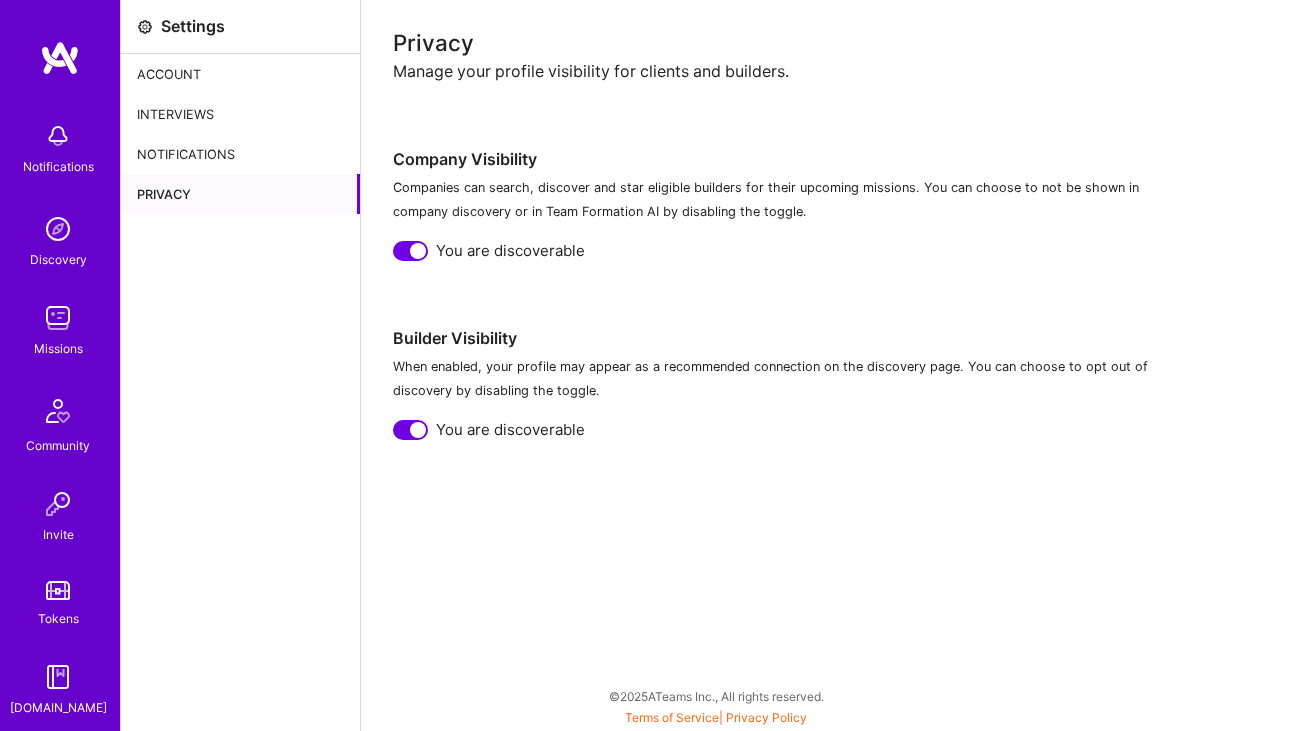
click at [176, 79] on div "Account" at bounding box center [240, 74] width 239 height 40
